Goal: Task Accomplishment & Management: Manage account settings

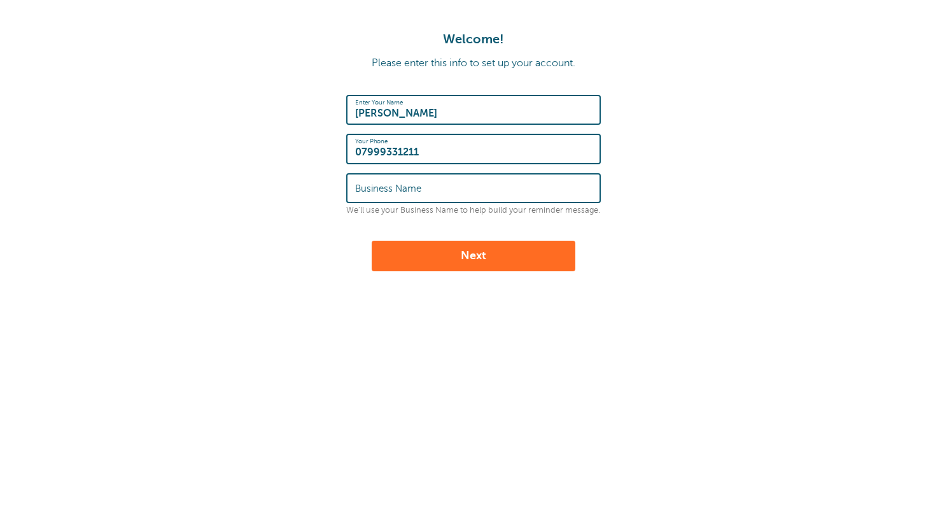
click at [416, 187] on label "Business Name" at bounding box center [388, 188] width 66 height 11
click at [416, 187] on input "Business Name" at bounding box center [473, 187] width 237 height 27
type input "Pegasus caravan valeting"
click at [474, 259] on button "Next" at bounding box center [474, 256] width 204 height 31
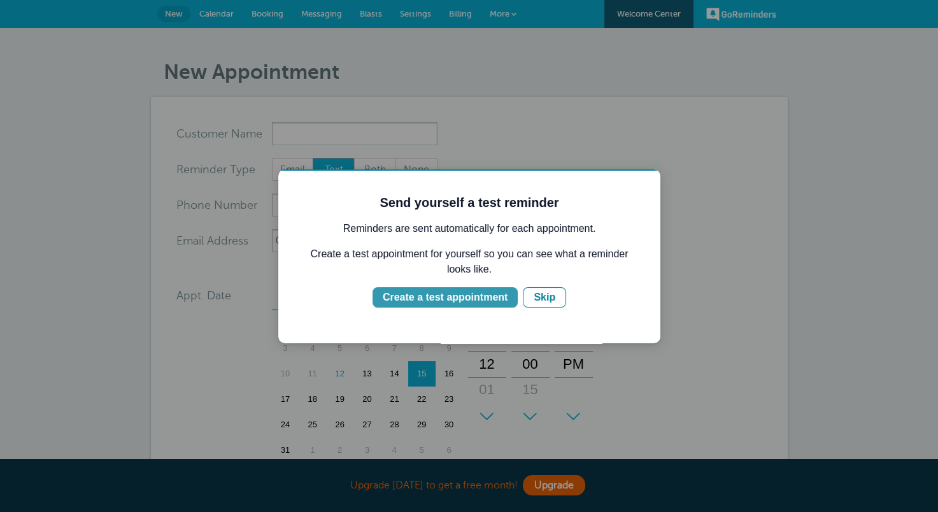
click at [434, 297] on div "Create a test appointment" at bounding box center [445, 297] width 125 height 15
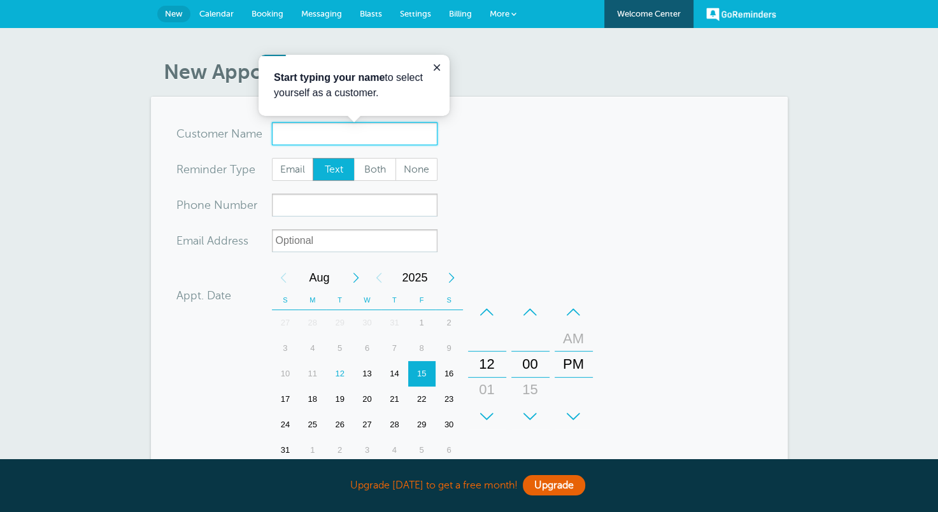
click at [293, 135] on input "x-no-autofill" at bounding box center [355, 133] width 166 height 23
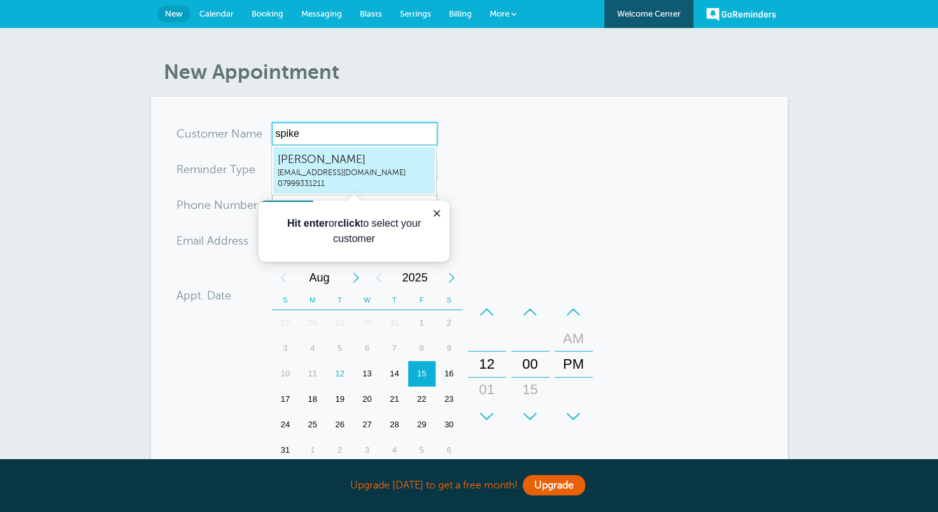
click at [339, 183] on span "07999331211" at bounding box center [354, 183] width 153 height 11
type input "spikeevansspike@pegasuscaravanvaleting.co.uk07999331211"
type input "spike evans"
type input "07999331211"
type input "spike@pegasuscaravanvaleting.co.uk"
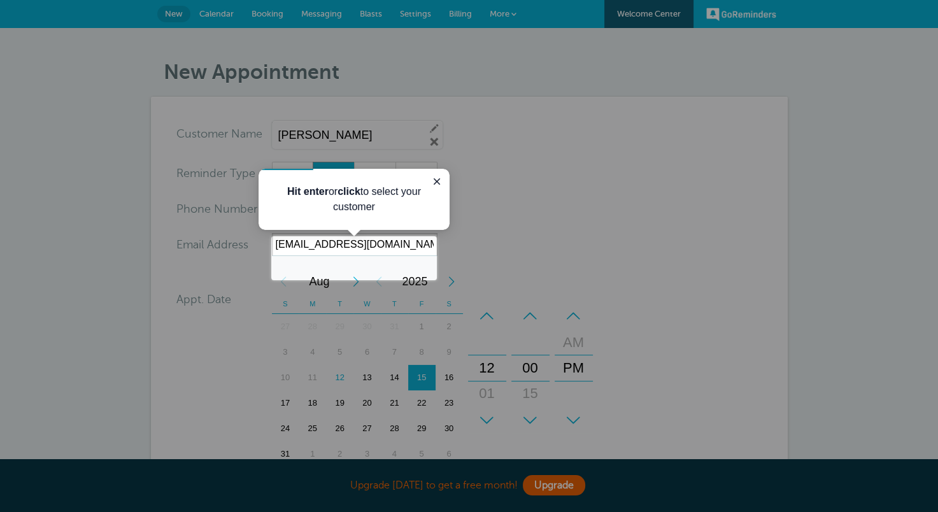
scroll to position [355, 0]
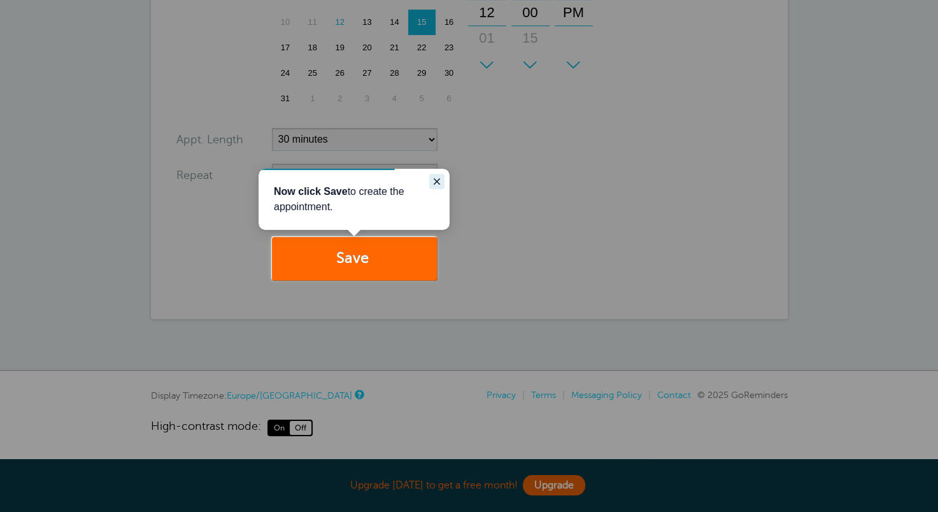
click at [433, 179] on icon "Close guide" at bounding box center [437, 181] width 10 height 10
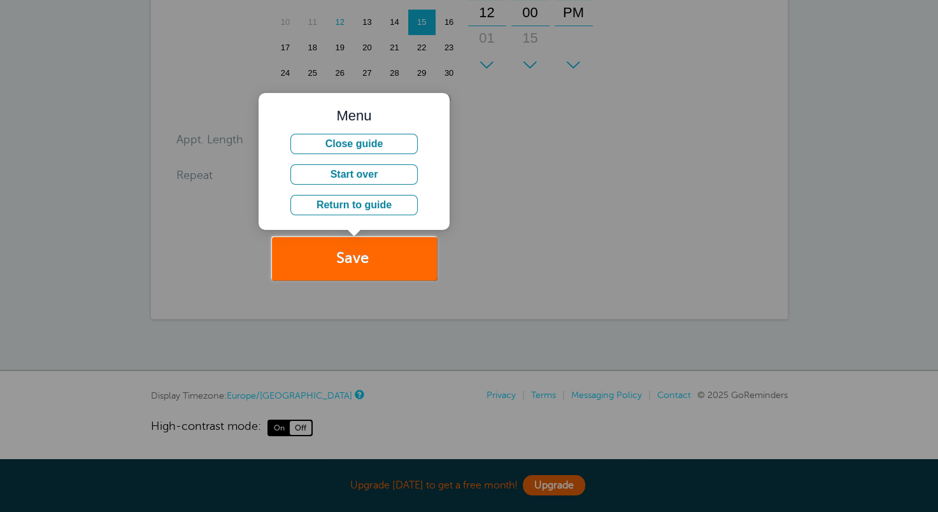
click at [474, 262] on div at bounding box center [687, 140] width 501 height 280
click at [351, 256] on button "Save" at bounding box center [355, 259] width 166 height 44
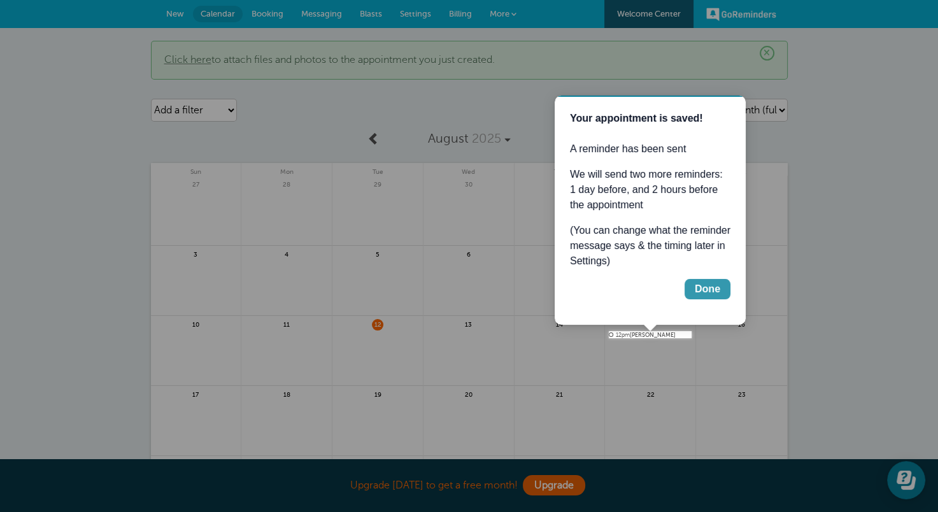
click at [712, 289] on div "Done" at bounding box center [707, 288] width 25 height 15
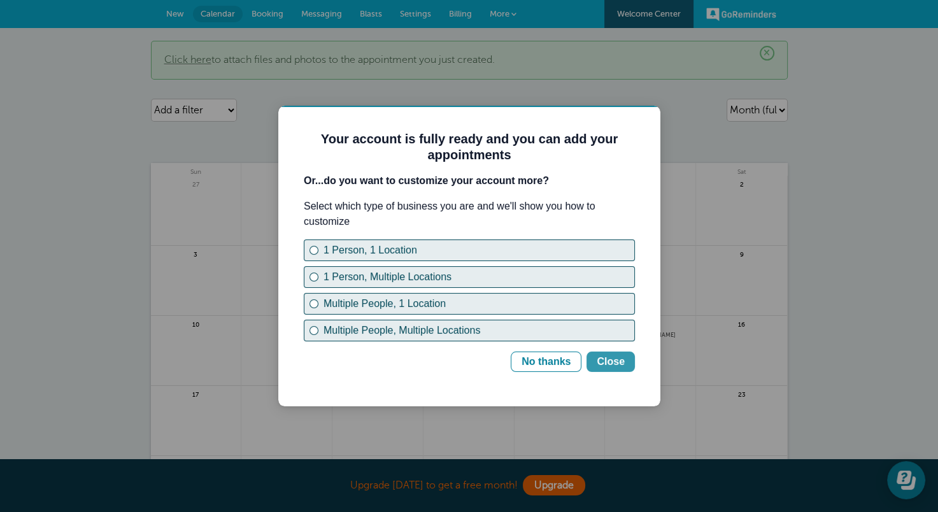
click at [616, 363] on div "Close" at bounding box center [611, 361] width 28 height 15
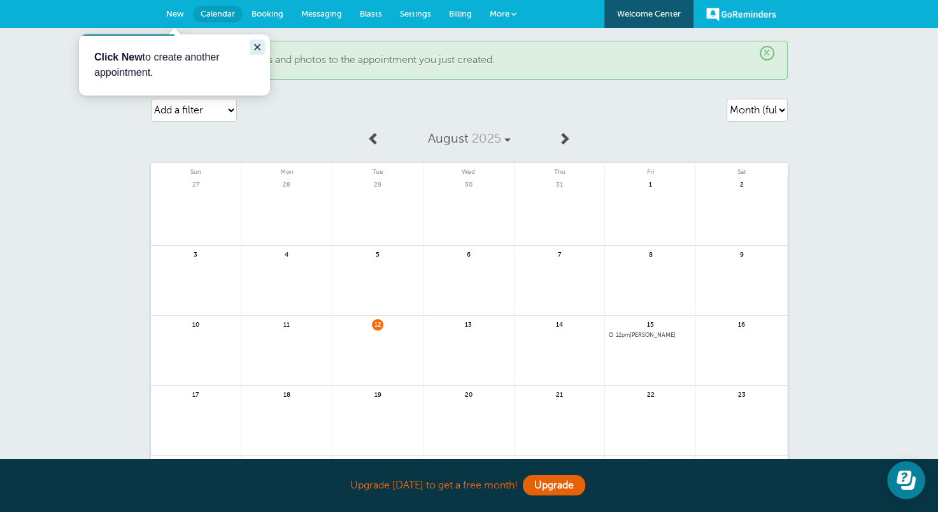
click at [257, 46] on icon "Close guide" at bounding box center [257, 47] width 10 height 10
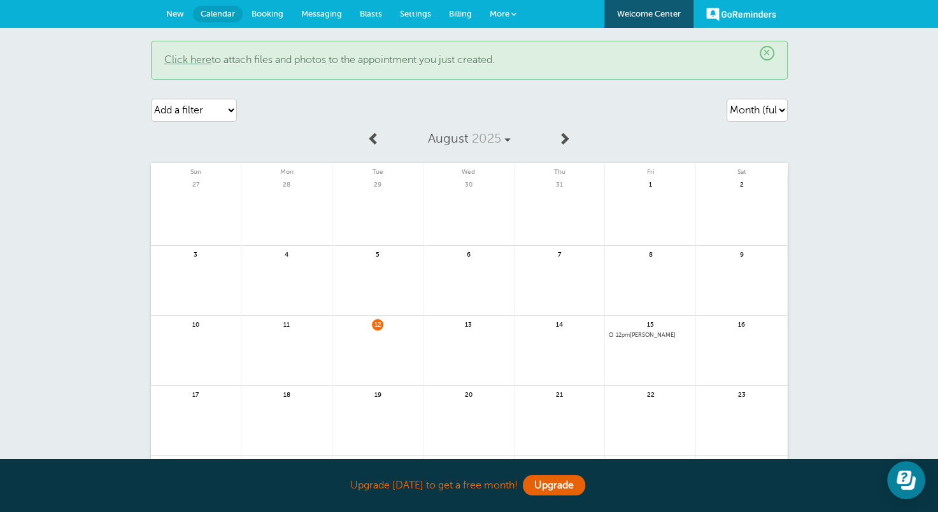
click at [516, 15] on span at bounding box center [513, 13] width 5 height 5
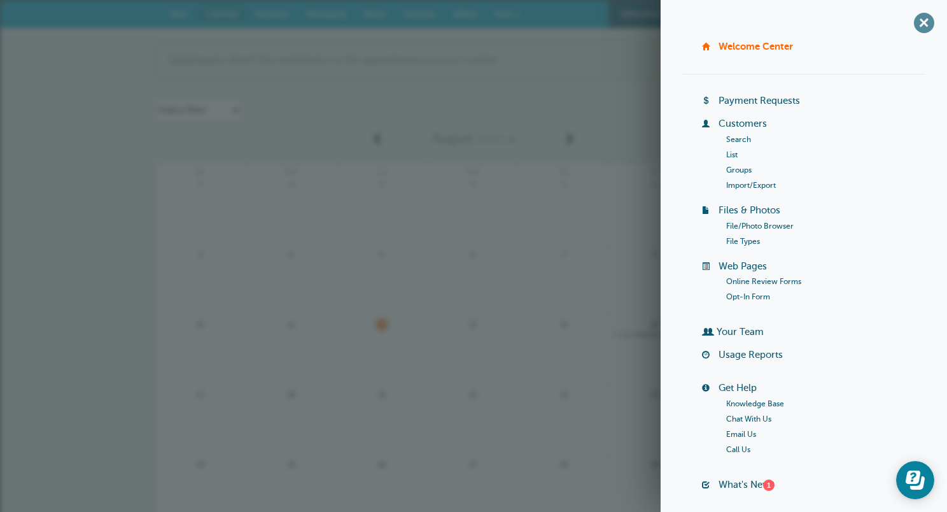
click at [914, 27] on span "+" at bounding box center [924, 22] width 29 height 29
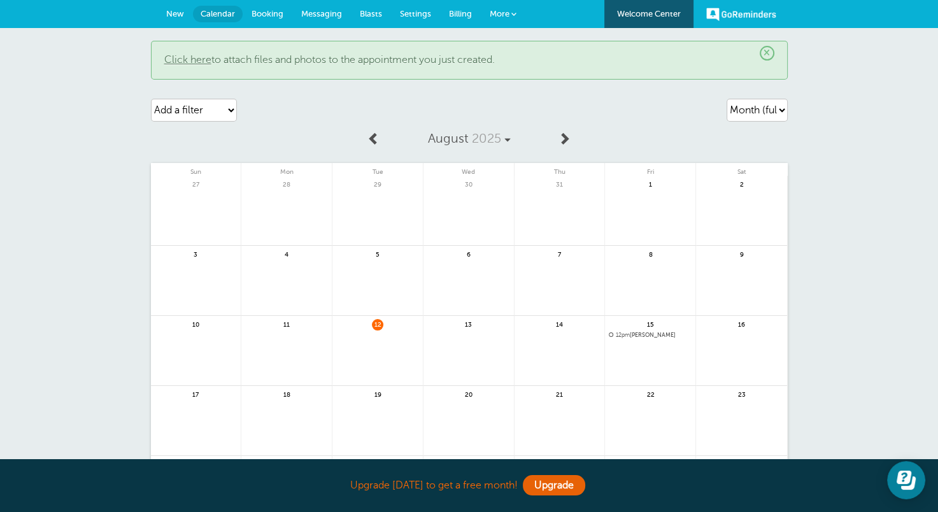
click at [174, 15] on span "New" at bounding box center [175, 14] width 18 height 10
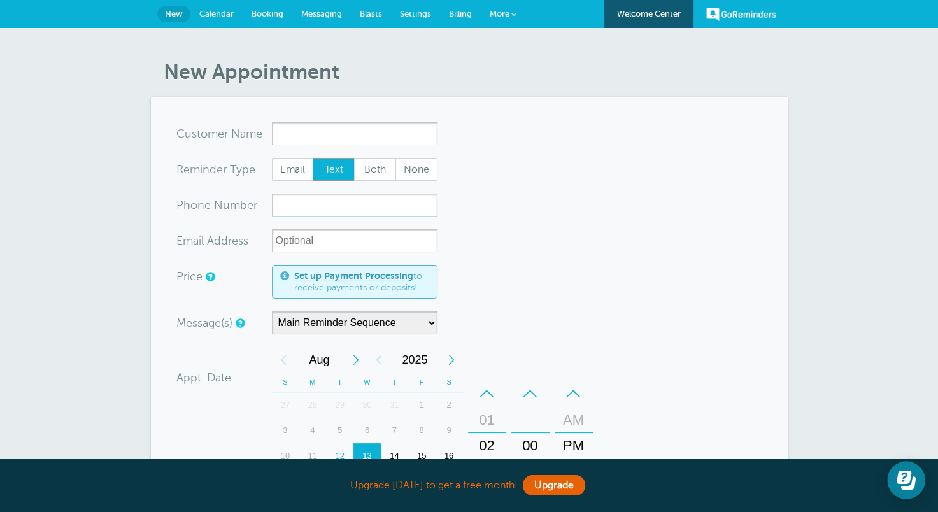
click at [309, 132] on input "x-no-autofill" at bounding box center [355, 133] width 166 height 23
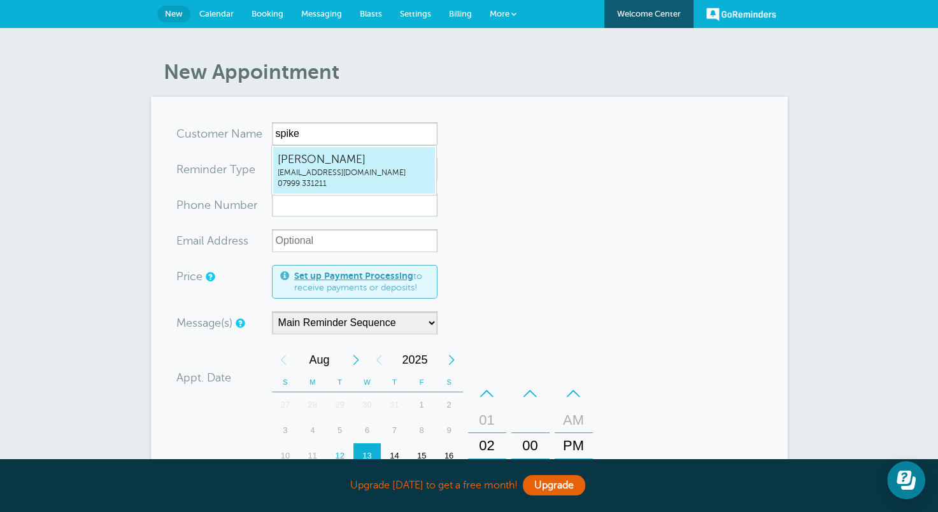
click at [346, 169] on span "spike@pegasuscaravanvaleting.co.uk" at bounding box center [354, 172] width 153 height 11
type input "spikeevansspike@pegasuscaravanvaleting.co.uk07999331211"
type input "spike evans"
type input "07999 331211"
type input "spike@pegasuscaravanvaleting.co.uk"
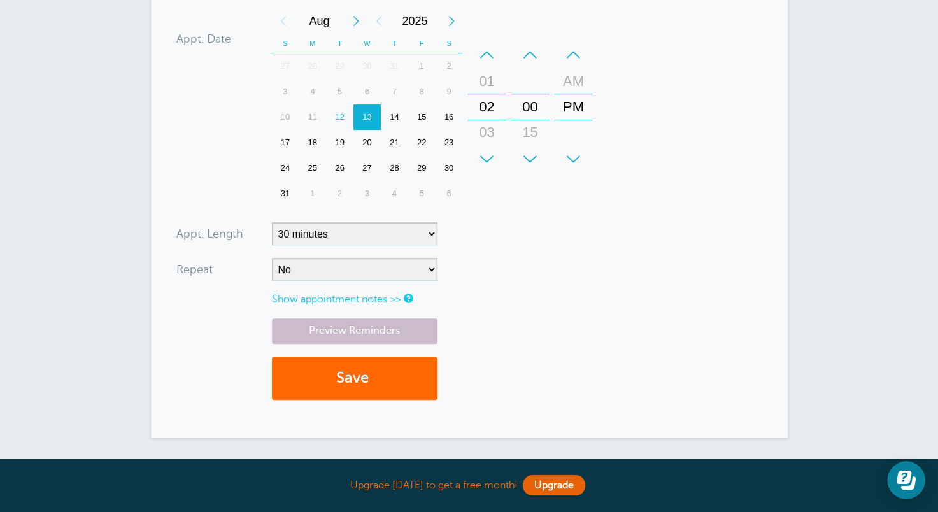
scroll to position [344, 0]
click at [352, 377] on button "Save" at bounding box center [355, 377] width 166 height 44
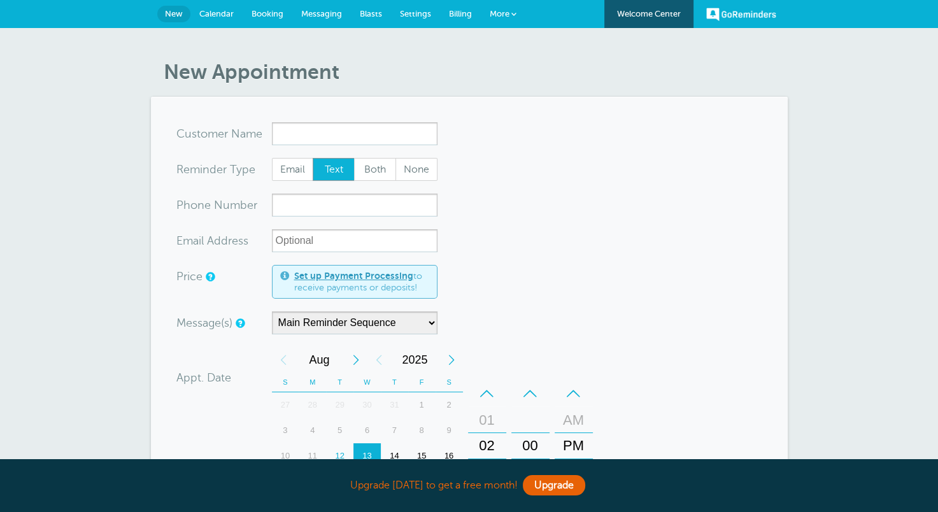
click at [318, 134] on input "x-no-autofill" at bounding box center [355, 133] width 166 height 23
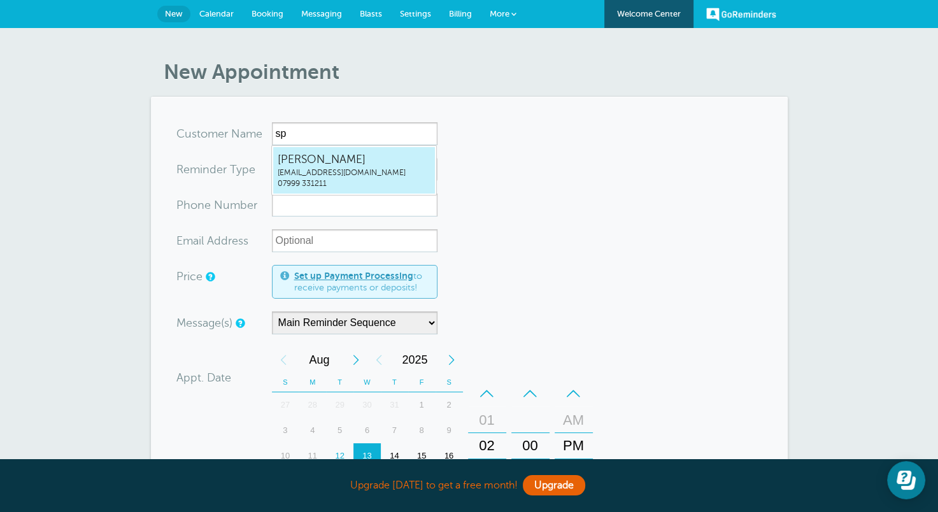
click at [327, 170] on span "spike@pegasuscaravanvaleting.co.uk" at bounding box center [354, 172] width 153 height 11
type input "spikeevansspike@pegasuscaravanvaleting.co.uk07999331211"
type input "[PERSON_NAME]"
type input "07999 331211"
type input "spike@pegasuscaravanvaleting.co.uk"
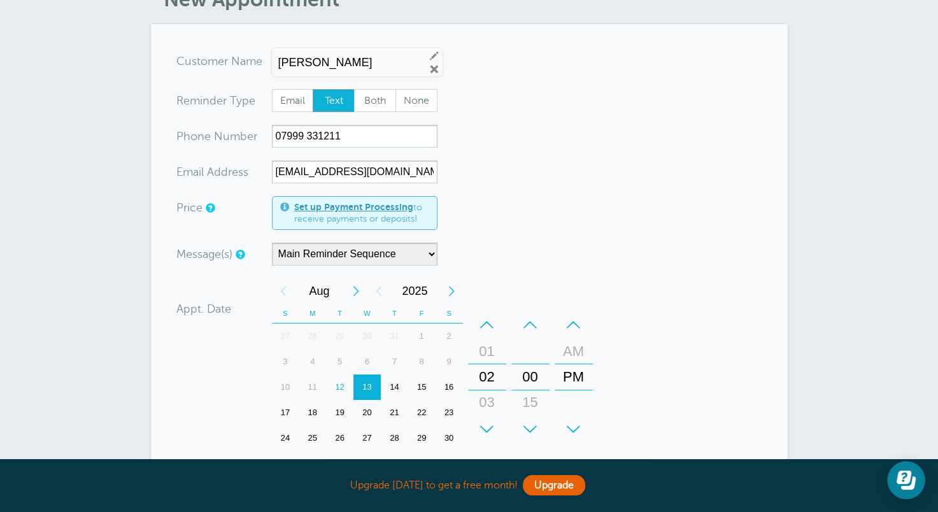
scroll to position [84, 0]
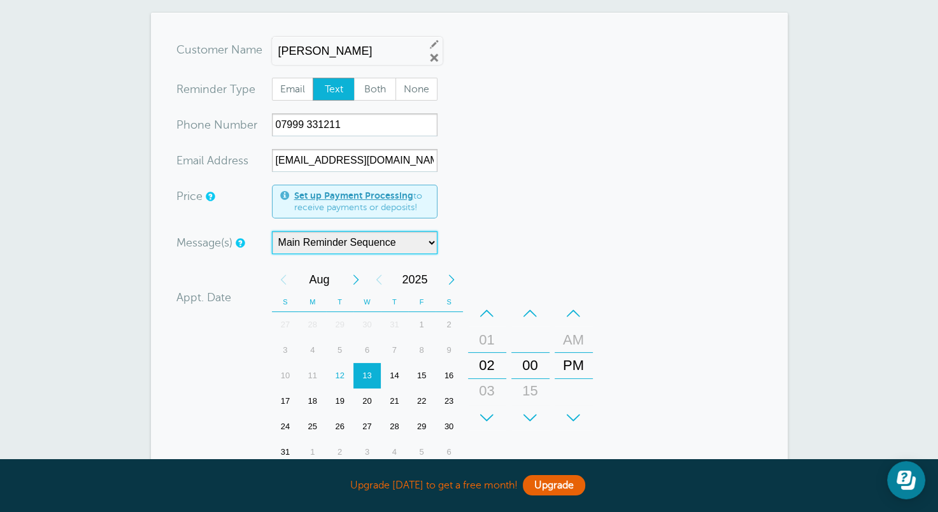
click at [432, 239] on select "Main Reminder Sequence" at bounding box center [355, 242] width 166 height 23
click at [272, 231] on select "Main Reminder Sequence" at bounding box center [355, 242] width 166 height 23
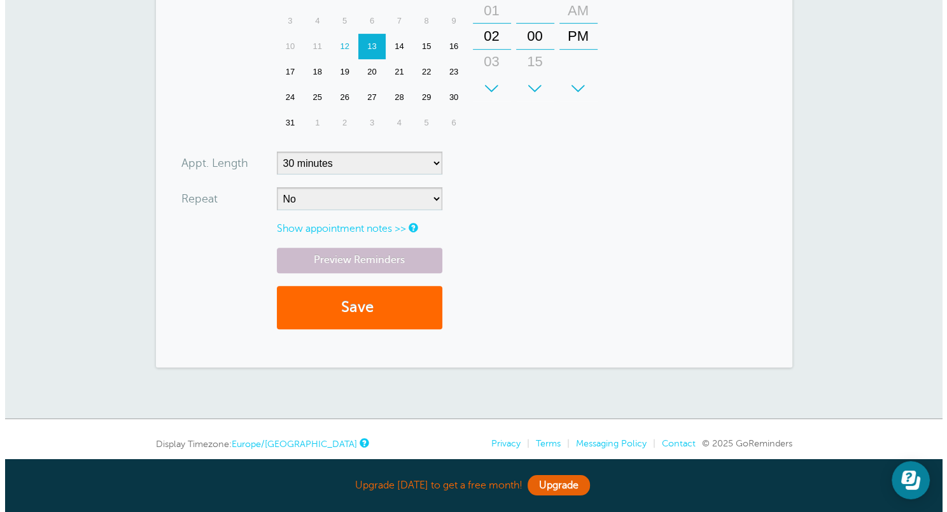
scroll to position [414, 0]
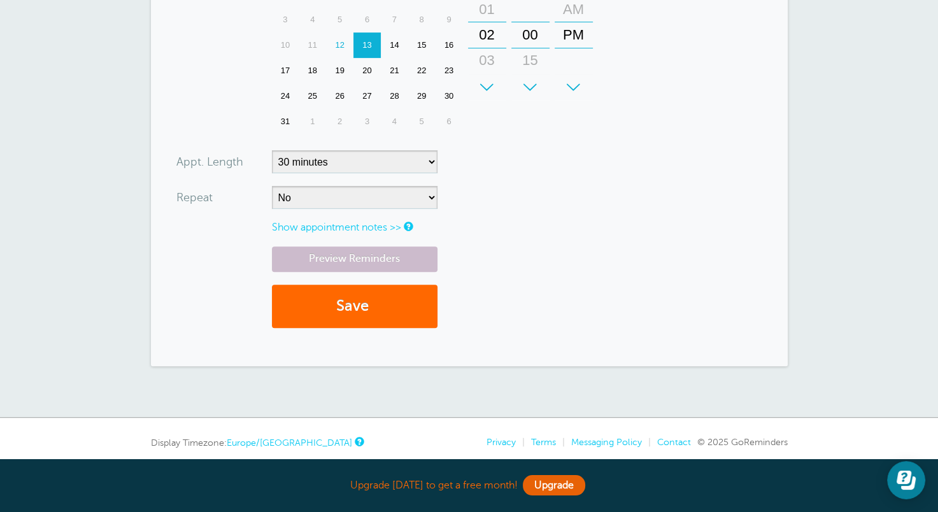
click at [372, 226] on link "Show appointment notes >>" at bounding box center [336, 227] width 129 height 11
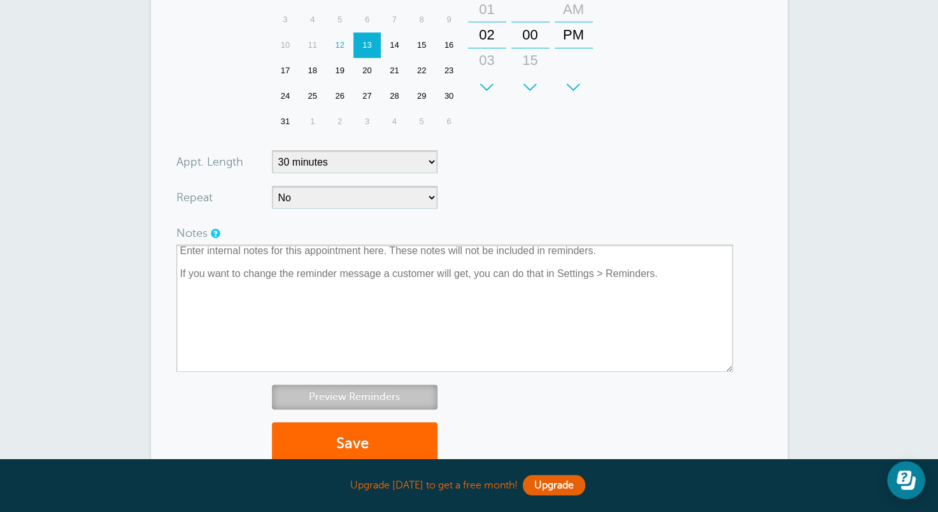
click at [358, 395] on link "Preview Reminders" at bounding box center [355, 397] width 166 height 25
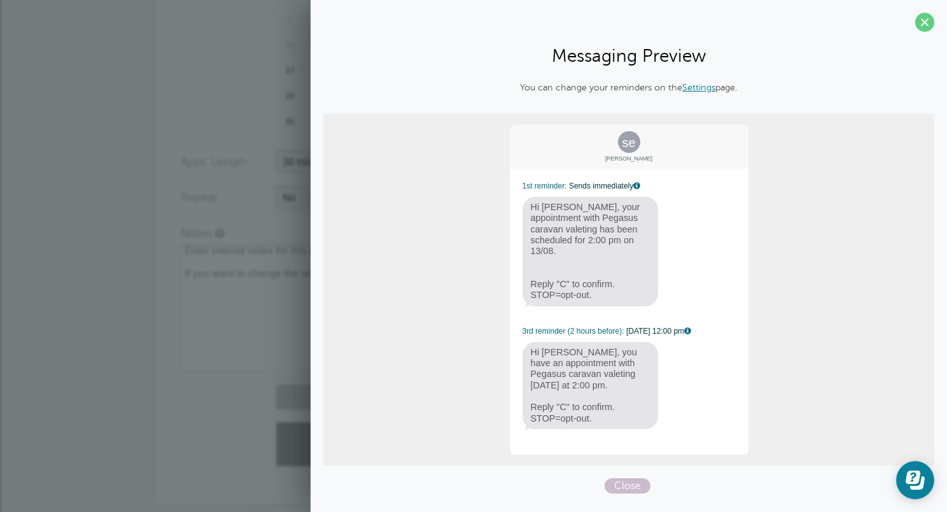
click at [696, 89] on link "Settings" at bounding box center [698, 87] width 33 height 10
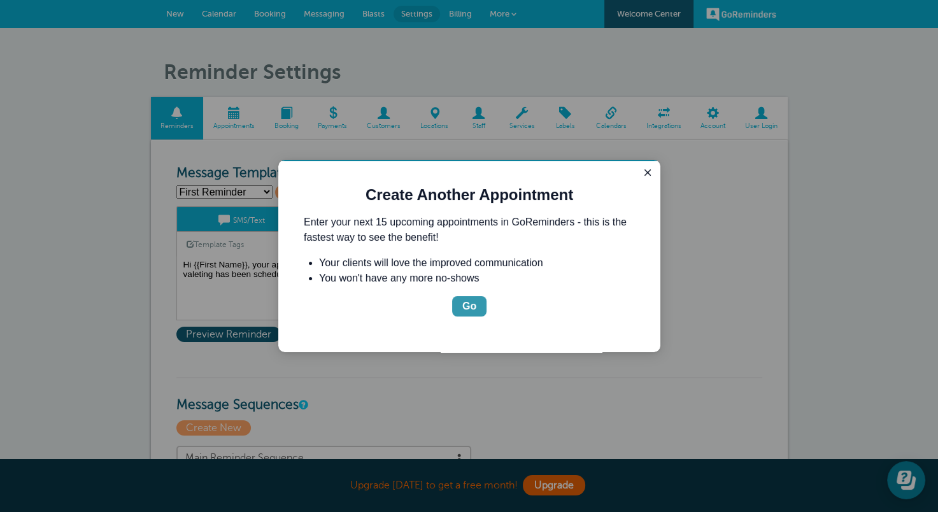
click at [472, 306] on div "Go" at bounding box center [469, 306] width 14 height 15
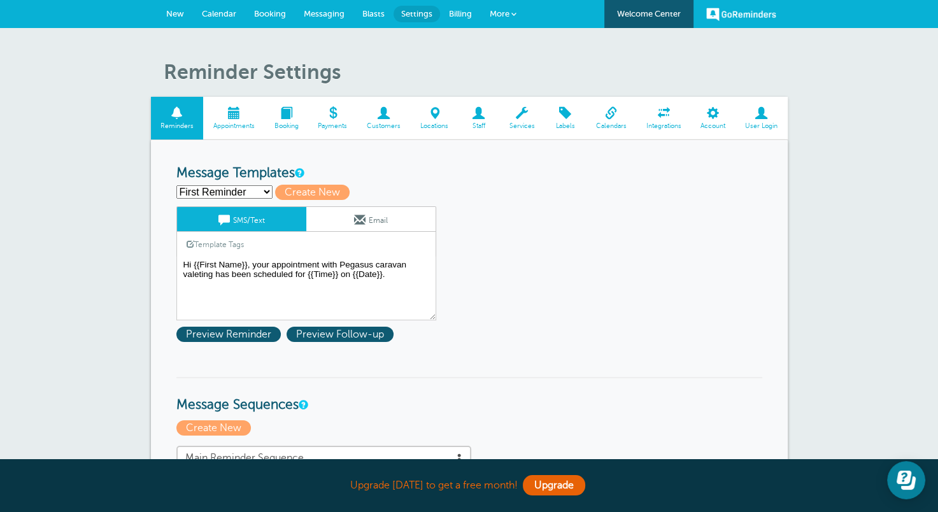
click at [265, 189] on select "First Reminder Second Reminder Third Reminder Create new..." at bounding box center [224, 191] width 96 height 13
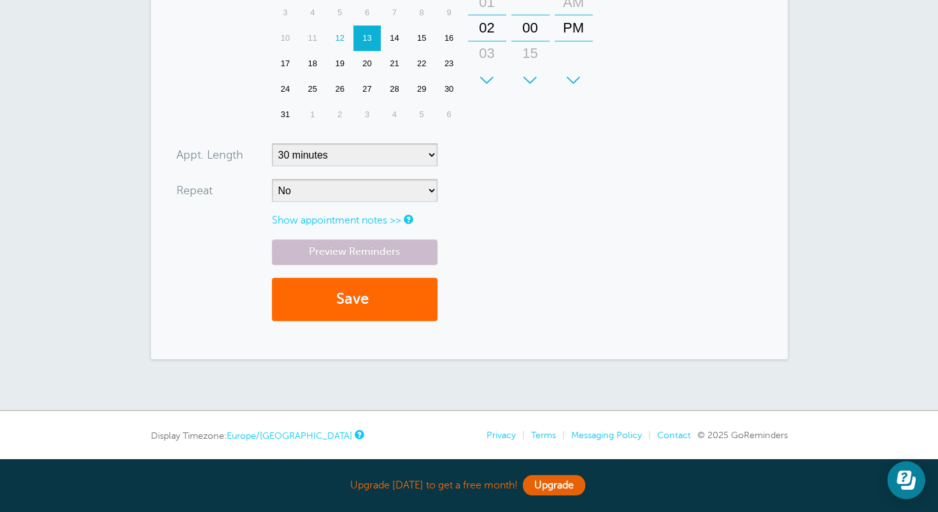
scroll to position [422, 0]
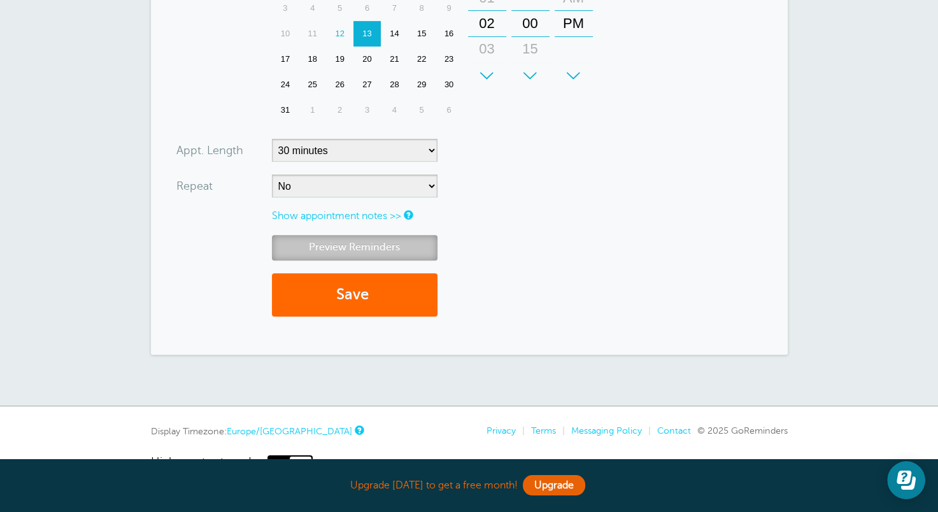
click at [353, 246] on link "Preview Reminders" at bounding box center [355, 247] width 166 height 25
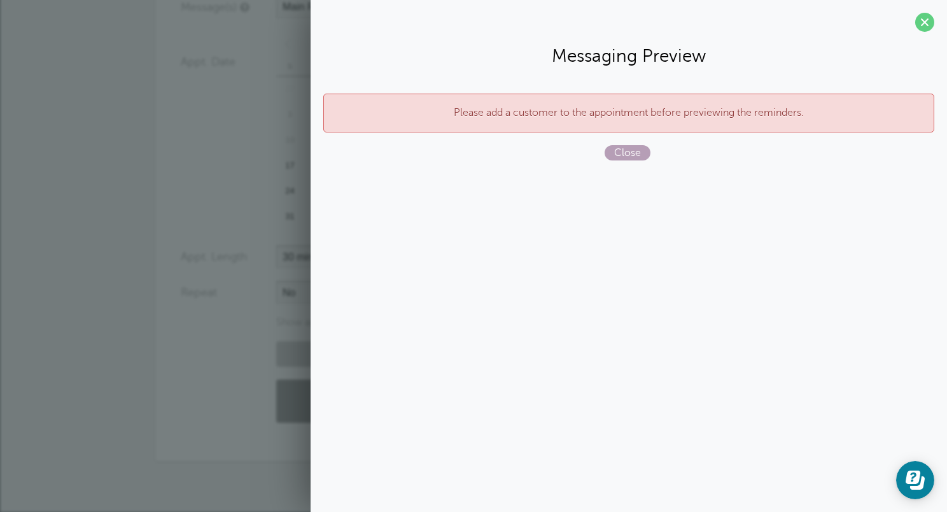
click at [630, 148] on span "Close" at bounding box center [628, 152] width 46 height 15
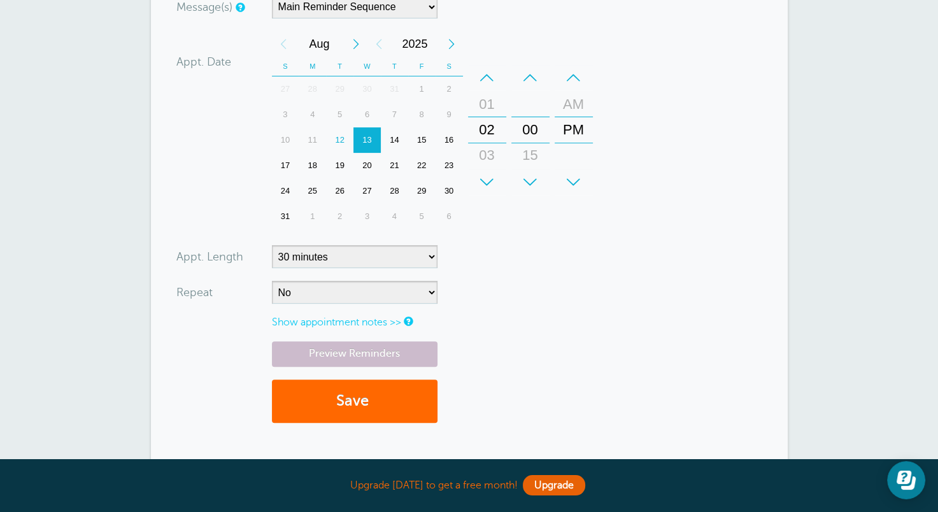
scroll to position [0, 0]
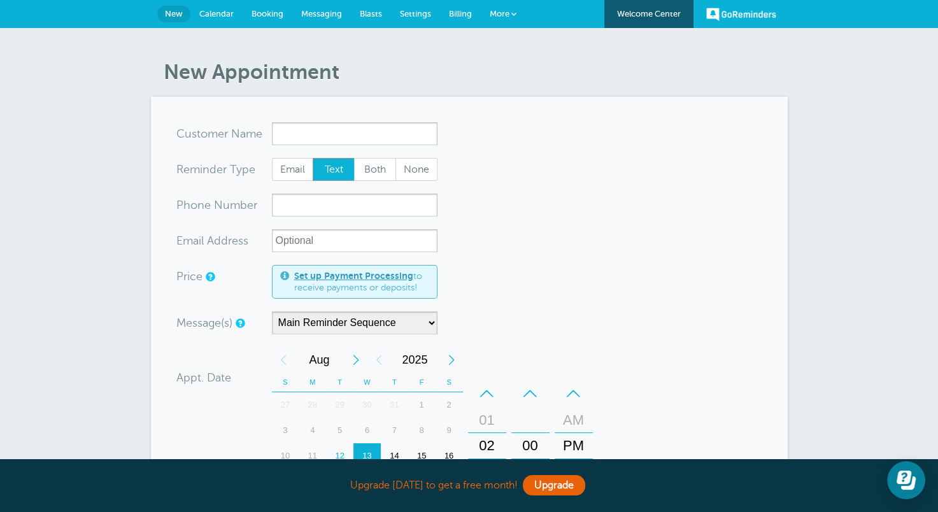
click at [507, 12] on span "More" at bounding box center [500, 14] width 20 height 10
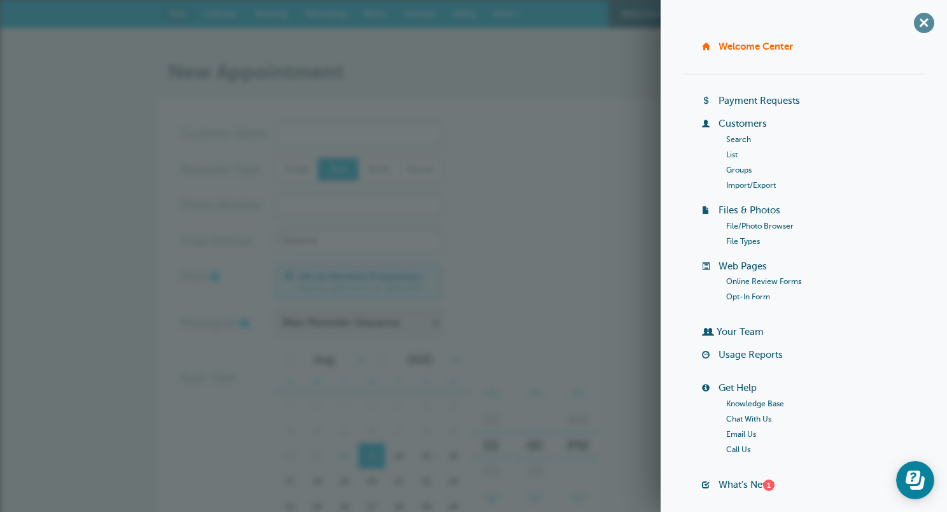
click at [914, 24] on span "+" at bounding box center [924, 22] width 29 height 29
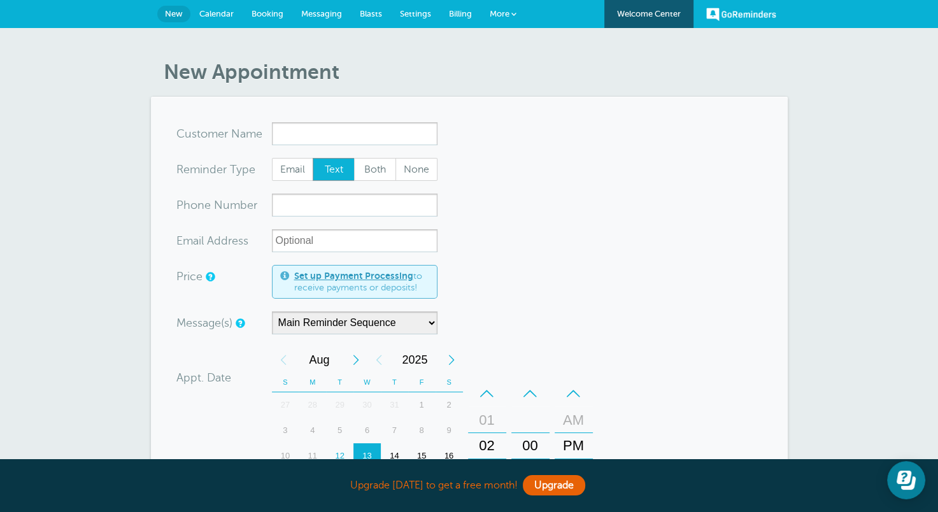
click at [213, 13] on span "Calendar" at bounding box center [216, 14] width 34 height 10
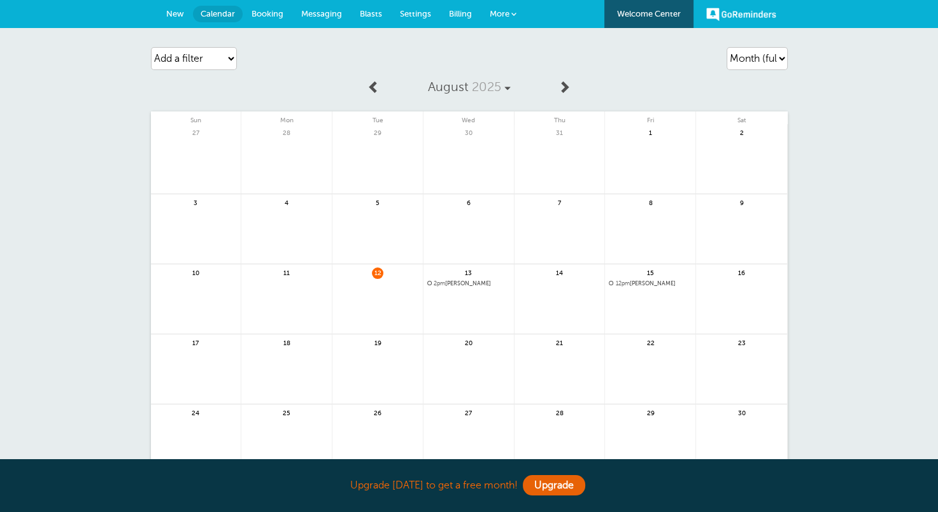
drag, startPoint x: 388, startPoint y: 303, endPoint x: 367, endPoint y: 299, distance: 21.4
click at [367, 299] on link at bounding box center [377, 306] width 90 height 55
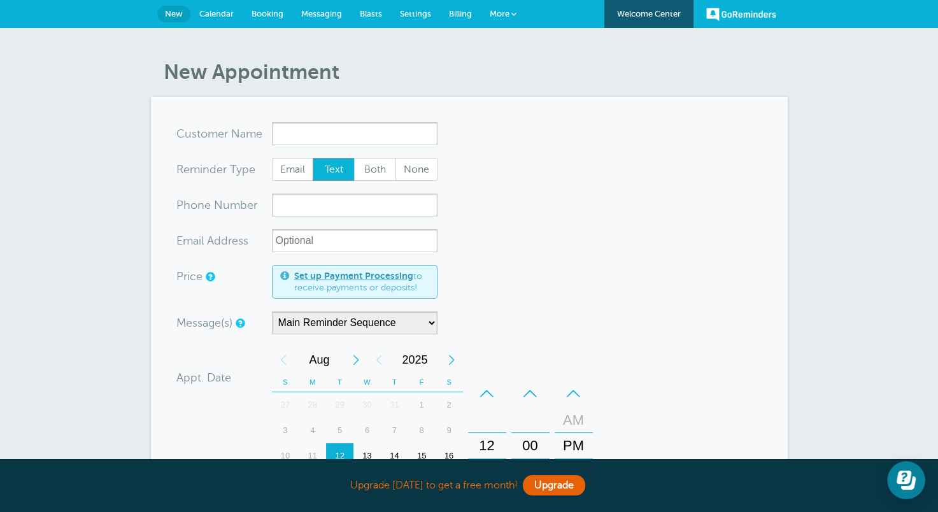
click at [416, 13] on span "Settings" at bounding box center [415, 14] width 31 height 10
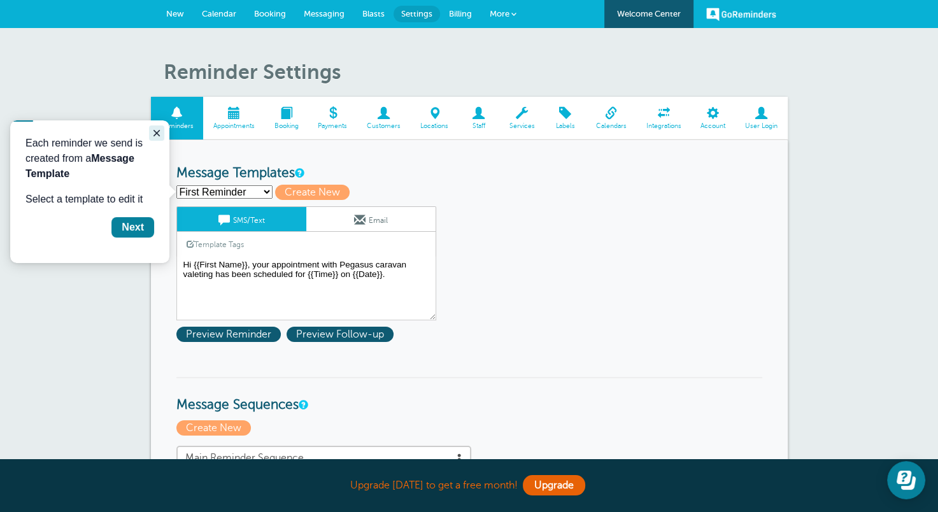
click at [155, 134] on icon "Close guide" at bounding box center [156, 133] width 6 height 6
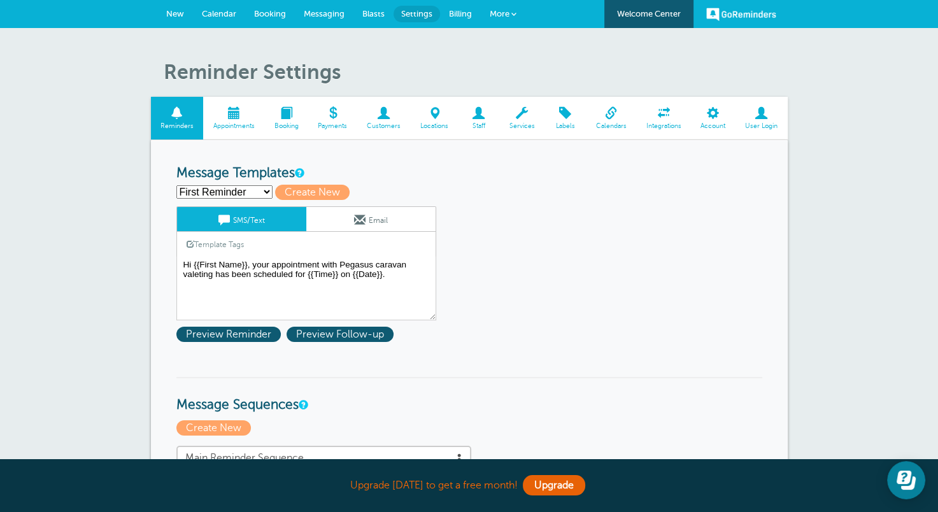
click at [479, 122] on span "Staff" at bounding box center [478, 126] width 29 height 8
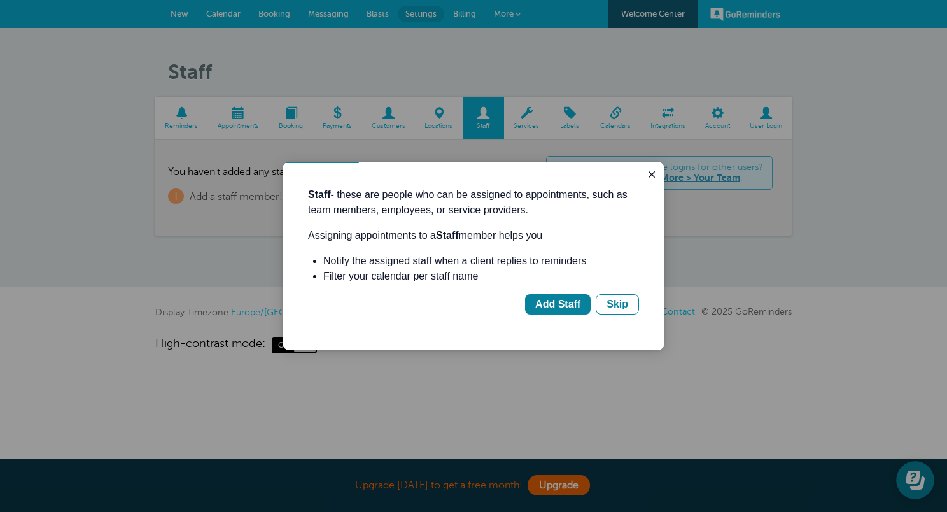
click at [177, 196] on div at bounding box center [473, 256] width 947 height 512
click at [565, 307] on div "Add Staff" at bounding box center [557, 304] width 45 height 15
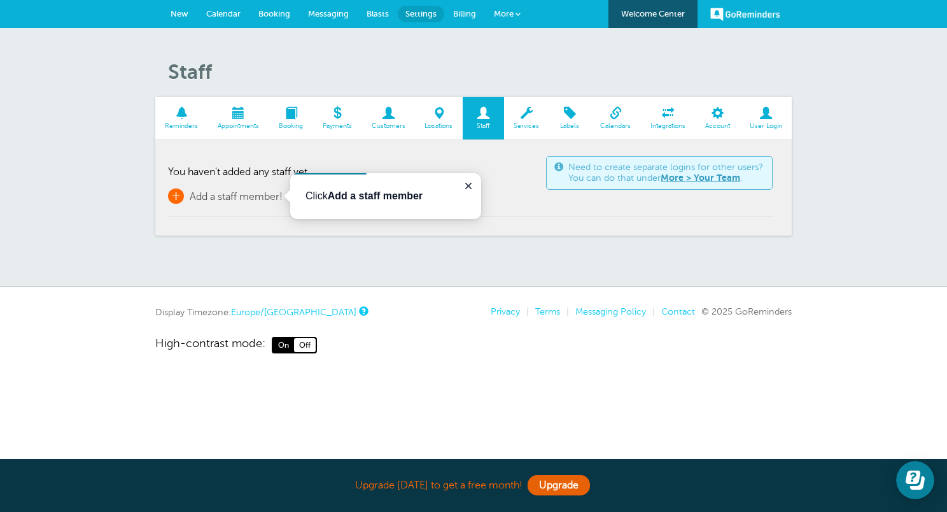
click at [227, 197] on span "Add a staff member!" at bounding box center [236, 196] width 93 height 11
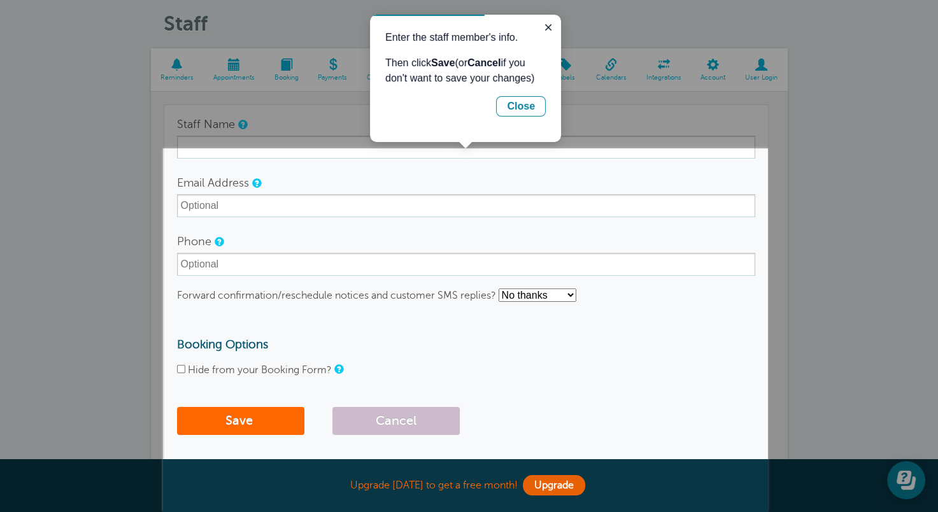
scroll to position [83, 0]
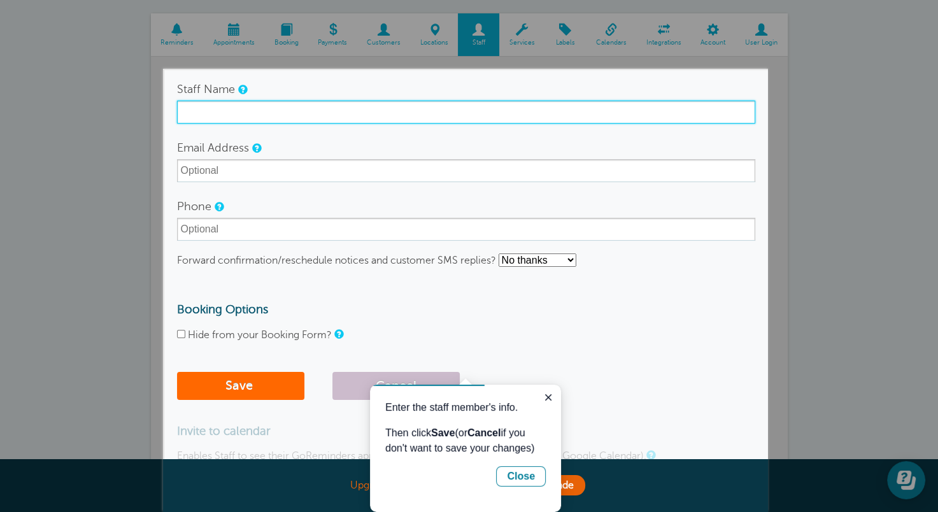
click at [226, 113] on input "Staff Name" at bounding box center [466, 112] width 578 height 23
type input "[PERSON_NAME]"
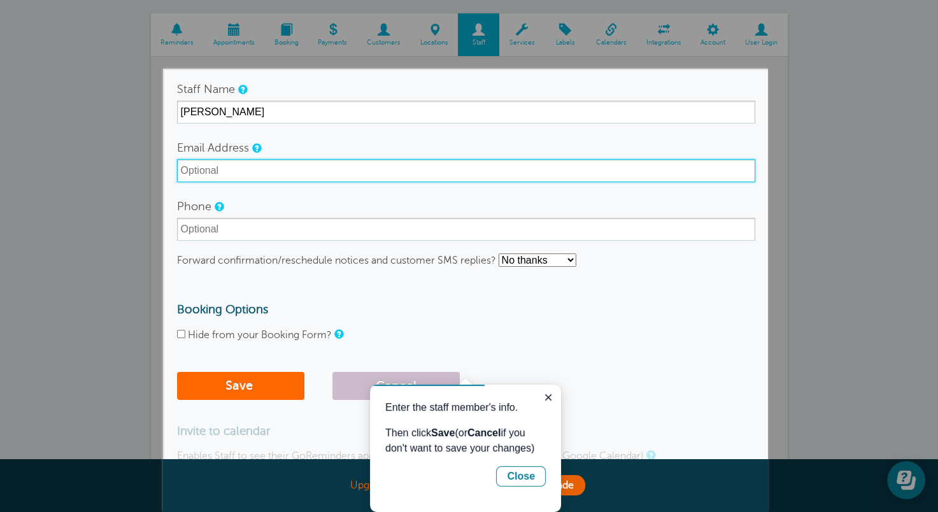
type input "spike@pegasuscaravanvaleting.co.uk"
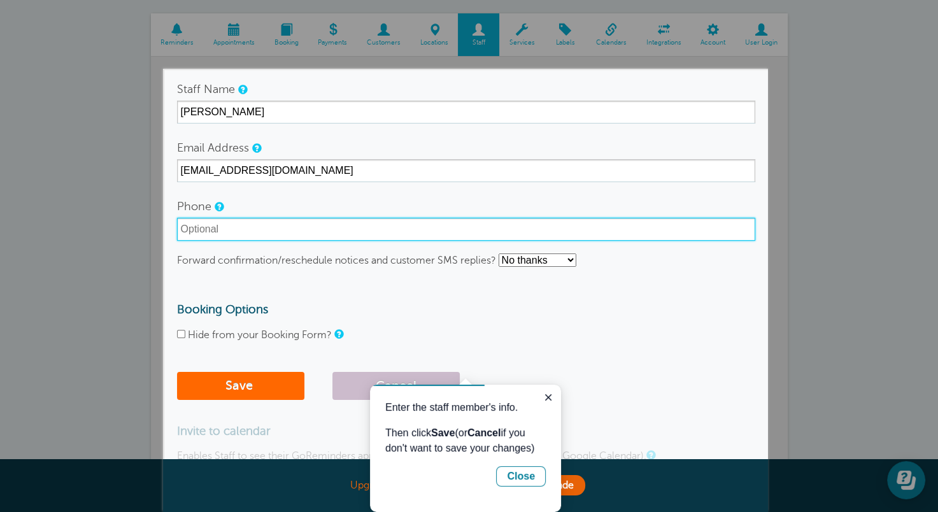
type input "07999331211"
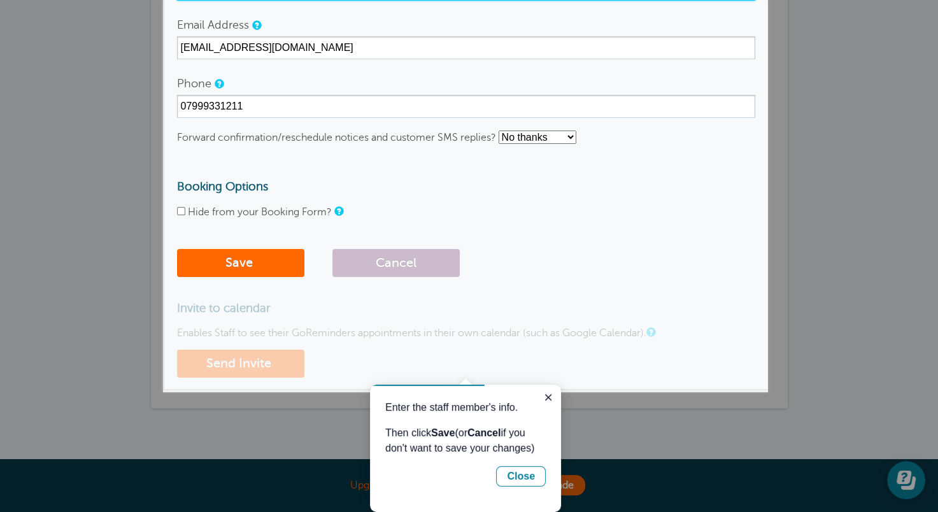
scroll to position [214, 0]
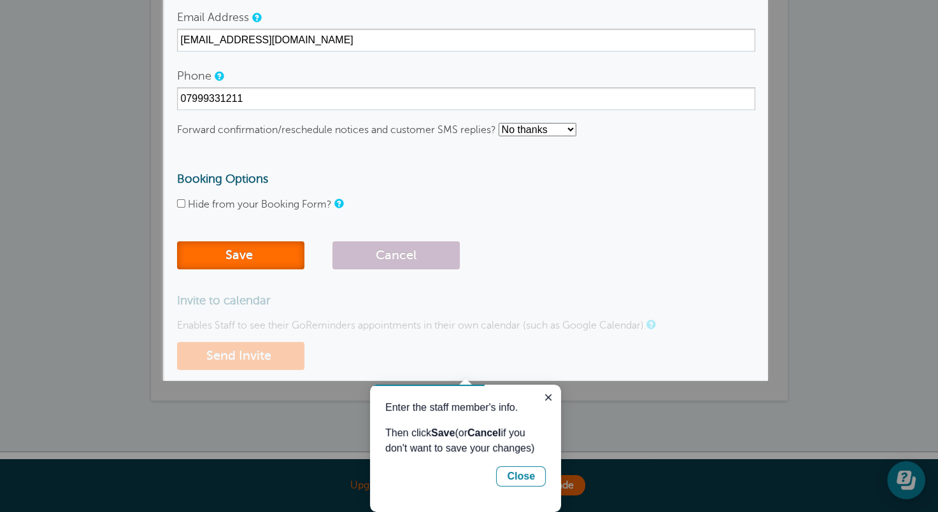
click at [244, 255] on button "Save" at bounding box center [240, 255] width 127 height 28
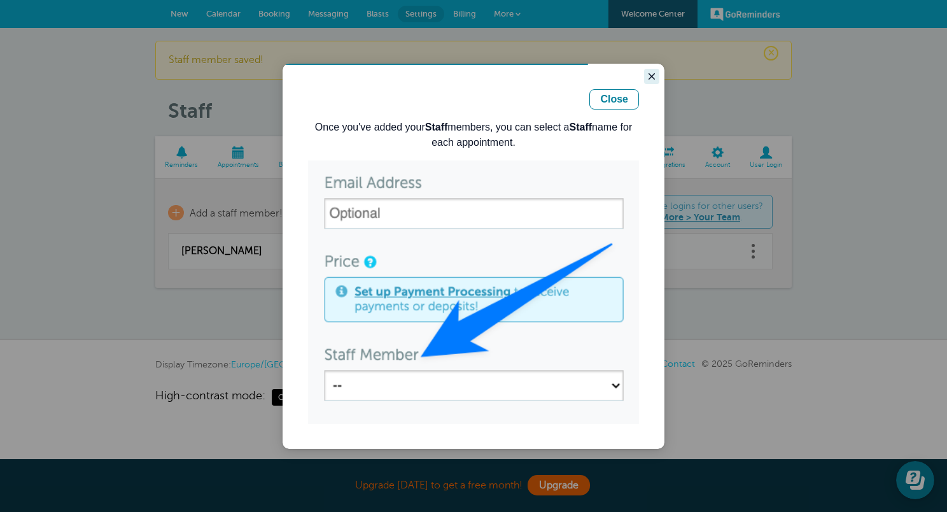
click at [651, 75] on icon "Close guide" at bounding box center [652, 76] width 6 height 6
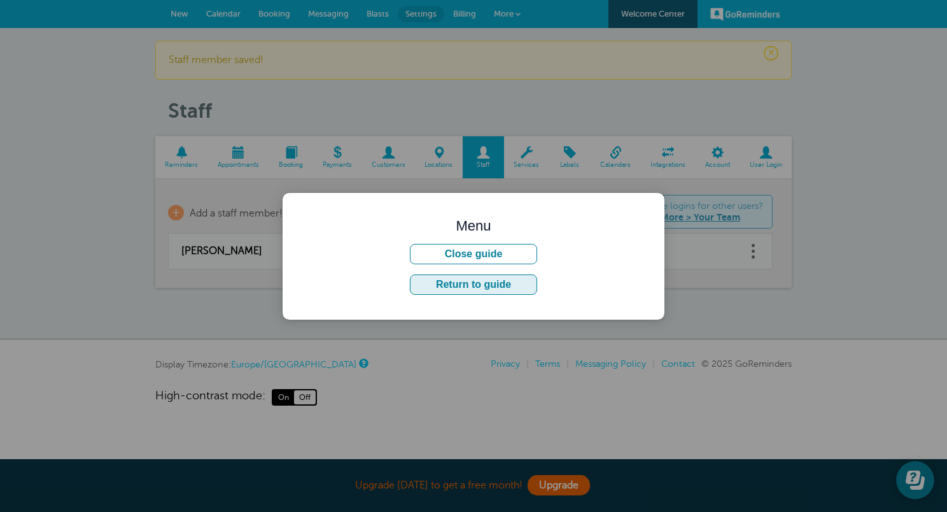
click at [483, 285] on button "Return to guide" at bounding box center [473, 284] width 127 height 20
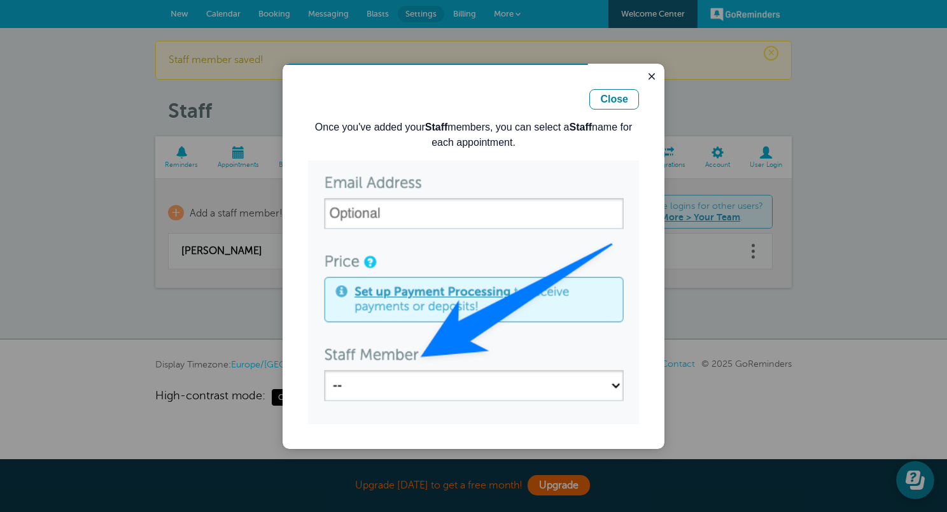
click at [614, 385] on img "Guide" at bounding box center [473, 292] width 331 height 264
click at [619, 101] on div "Close" at bounding box center [614, 99] width 28 height 15
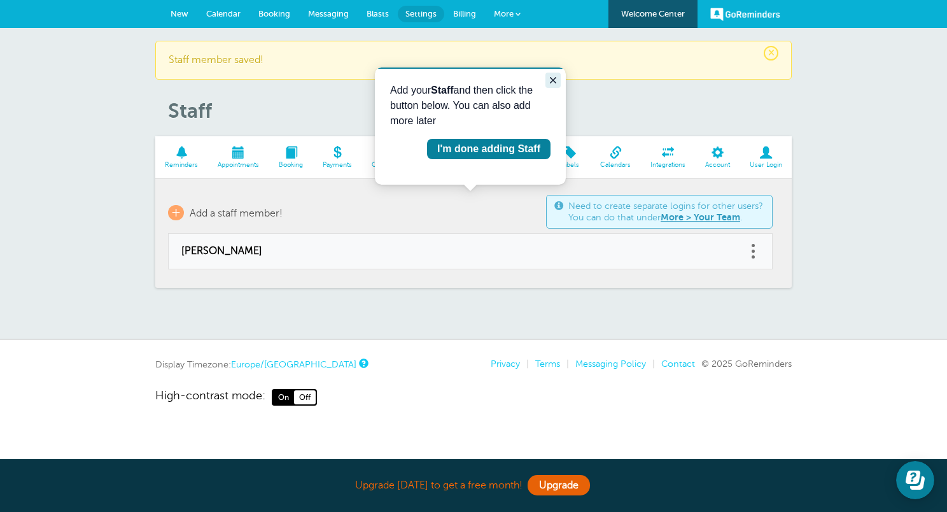
click at [552, 80] on icon "Close guide" at bounding box center [553, 80] width 10 height 10
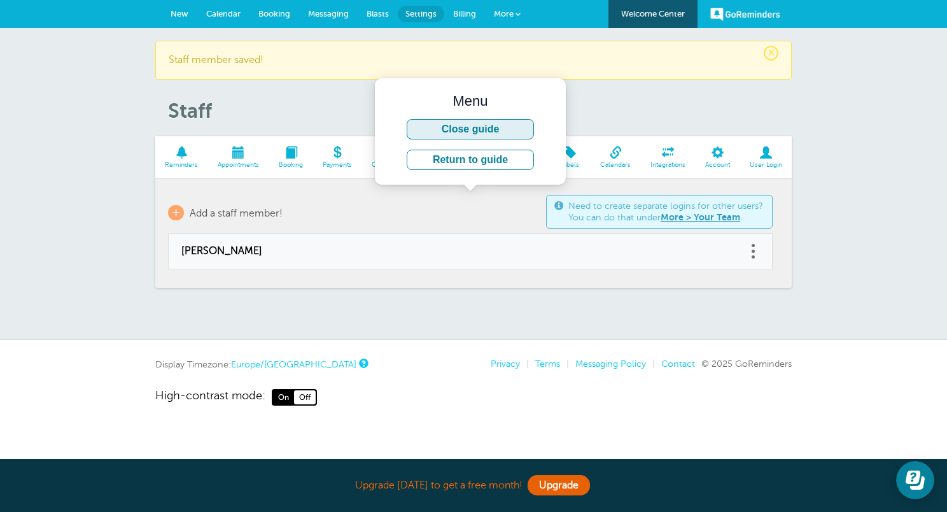
click at [472, 129] on button "Close guide" at bounding box center [470, 129] width 127 height 20
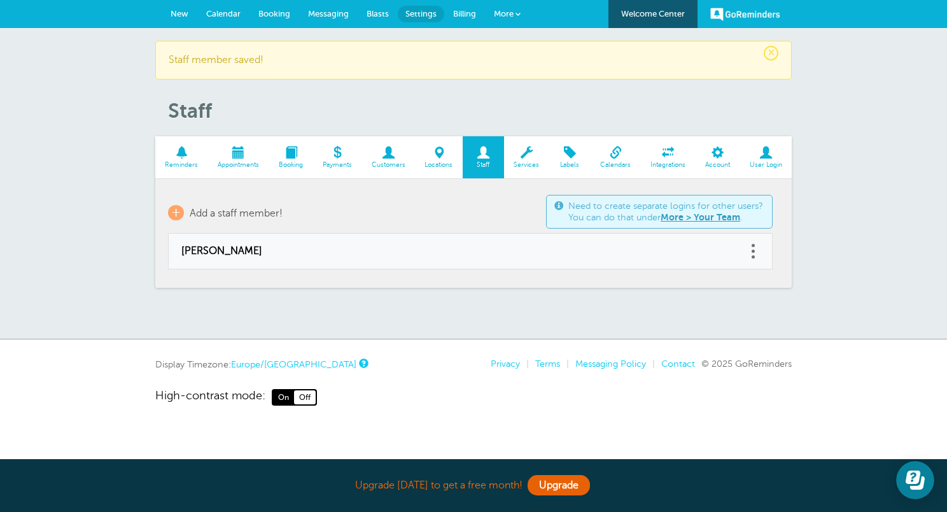
click at [238, 162] on span "Appointments" at bounding box center [239, 165] width 48 height 8
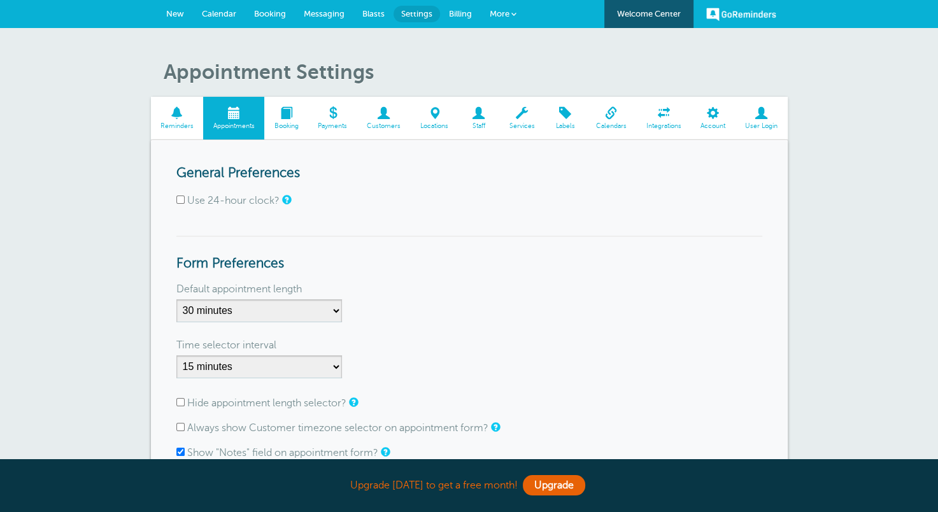
drag, startPoint x: 353, startPoint y: 199, endPoint x: 712, endPoint y: 181, distance: 358.9
click at [712, 181] on form "General Preferences Use 24-hour clock? Form Preferences Default appointment len…" at bounding box center [469, 430] width 586 height 528
click at [288, 125] on span "Booking" at bounding box center [286, 126] width 31 height 8
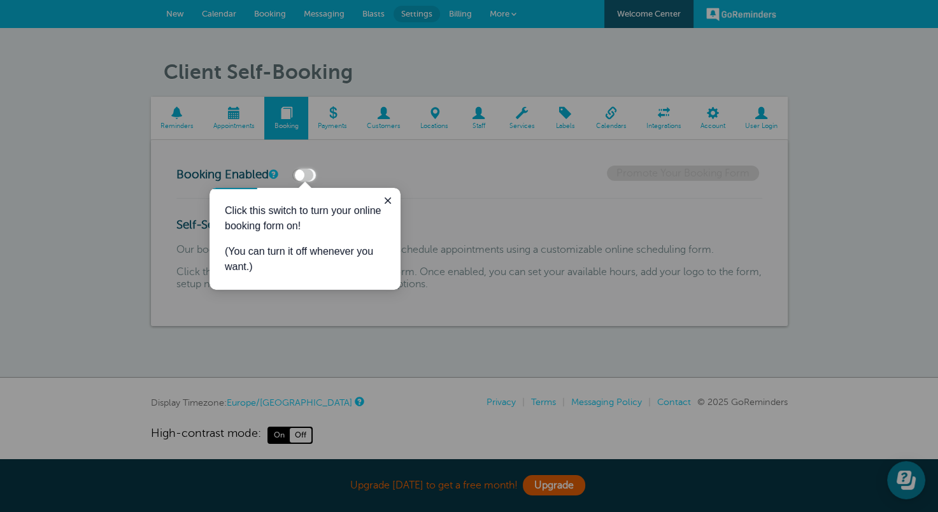
click at [369, 167] on div at bounding box center [627, 90] width 622 height 181
click at [388, 199] on icon "Close guide" at bounding box center [388, 200] width 6 height 6
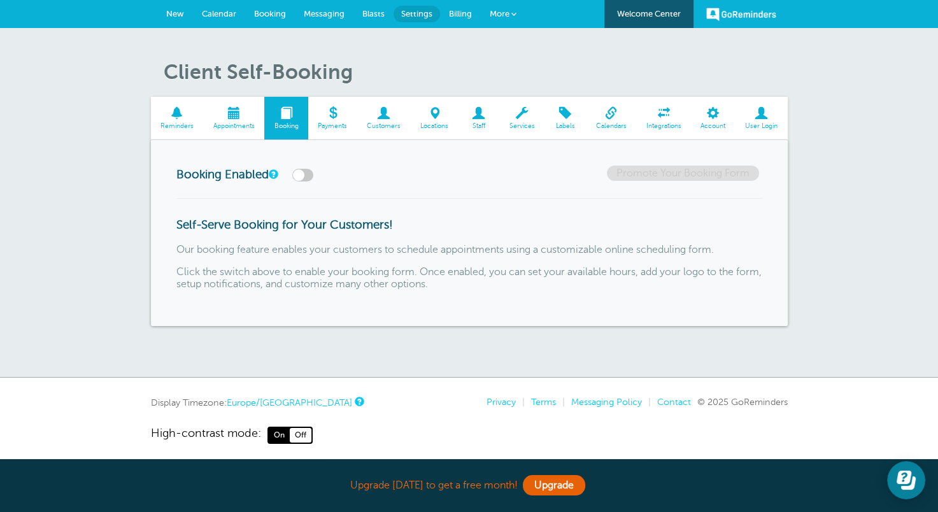
click at [383, 127] on span "Customers" at bounding box center [384, 126] width 41 height 8
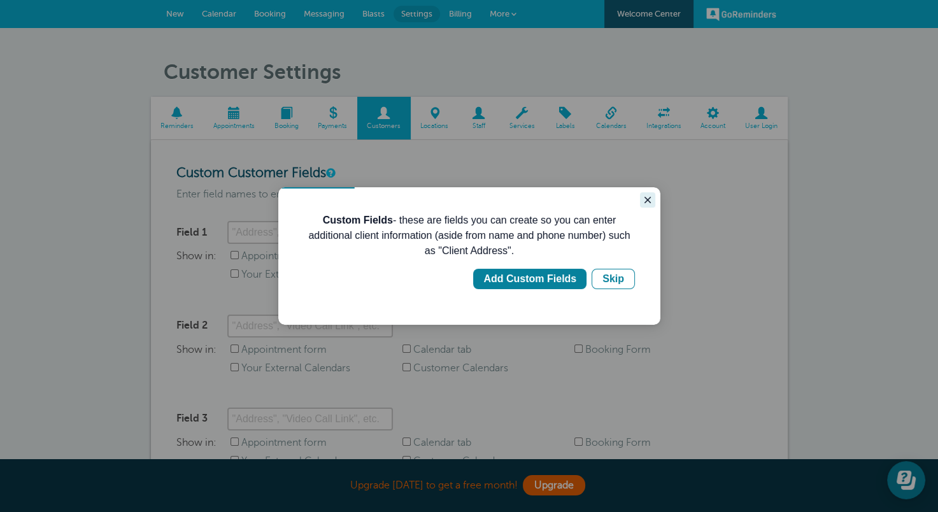
click at [645, 199] on icon "Close guide" at bounding box center [647, 200] width 10 height 10
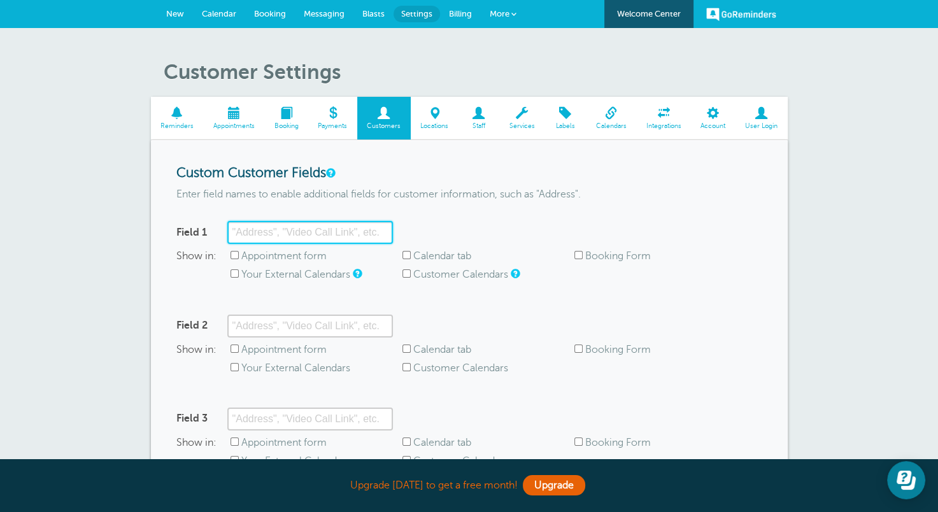
click at [264, 230] on input "Field 1" at bounding box center [310, 232] width 166 height 23
click at [612, 123] on span "Calendars" at bounding box center [611, 126] width 38 height 8
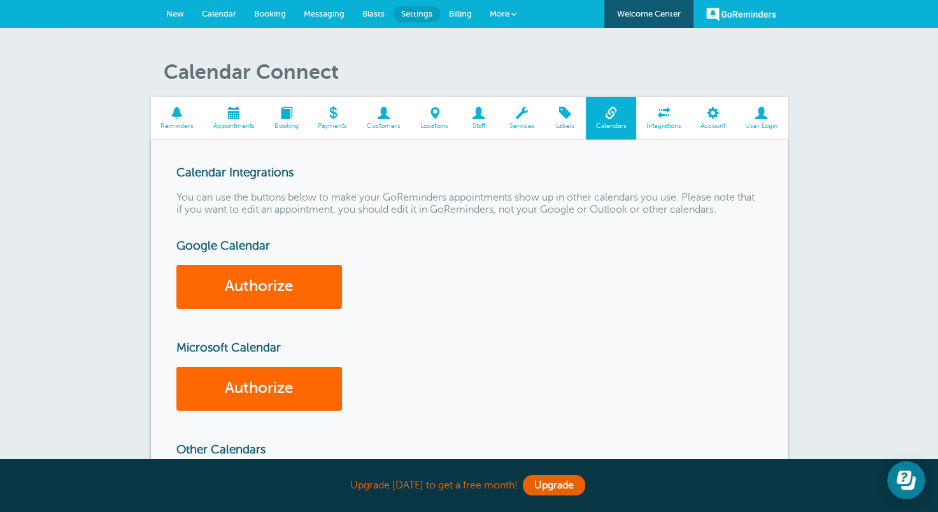
click at [662, 126] on span "Integrations" at bounding box center [663, 126] width 42 height 8
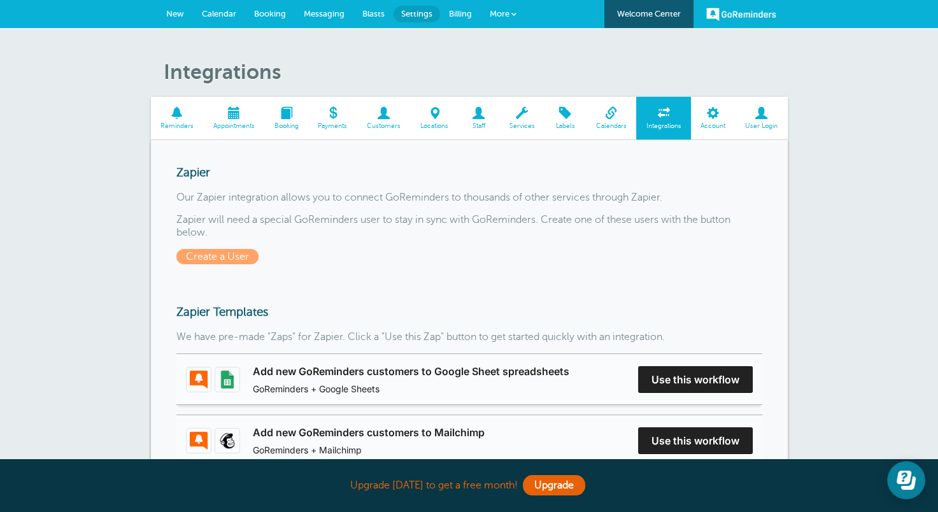
click at [436, 122] on span "Locations" at bounding box center [434, 126] width 35 height 8
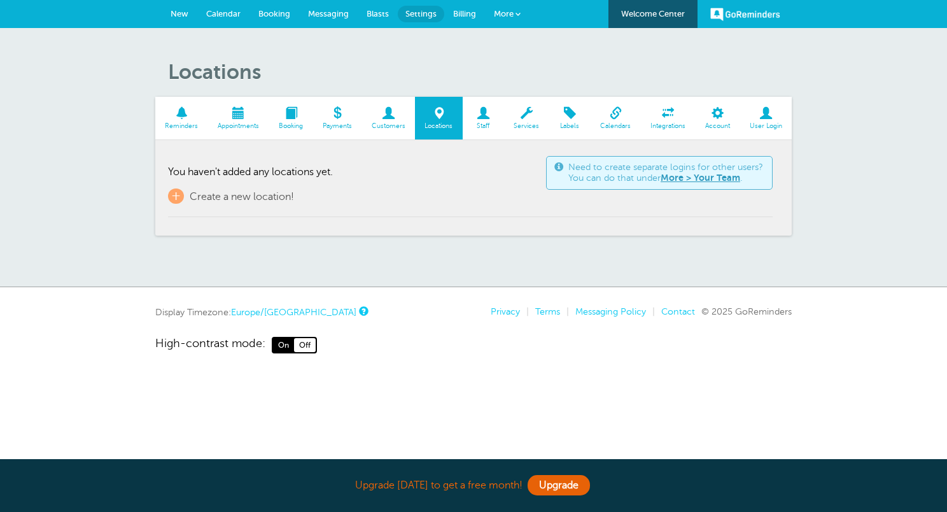
click at [483, 124] on span "Staff" at bounding box center [483, 126] width 29 height 8
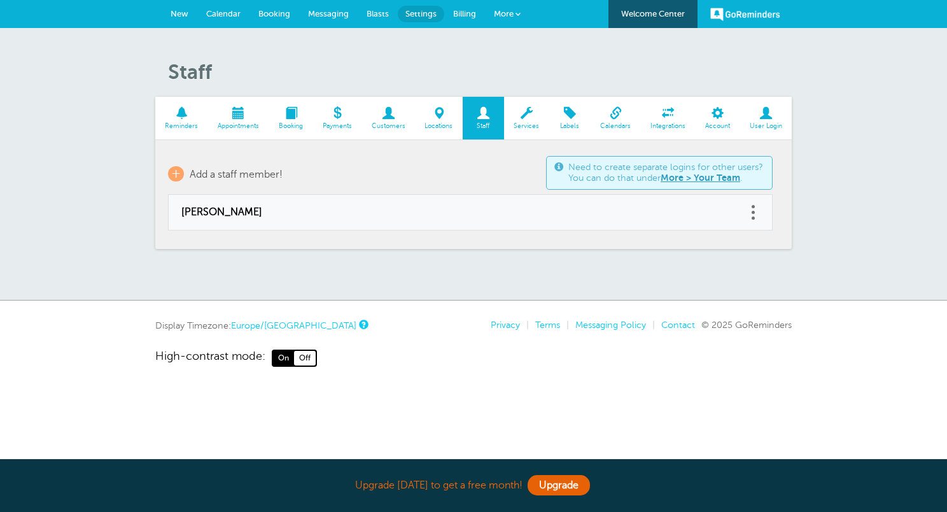
click at [219, 213] on span "spike evans" at bounding box center [457, 212] width 553 height 12
type input "spike evans"
type input "spike@pegasuscaravanvaleting.co.uk"
type input "07999 331211"
checkbox input "false"
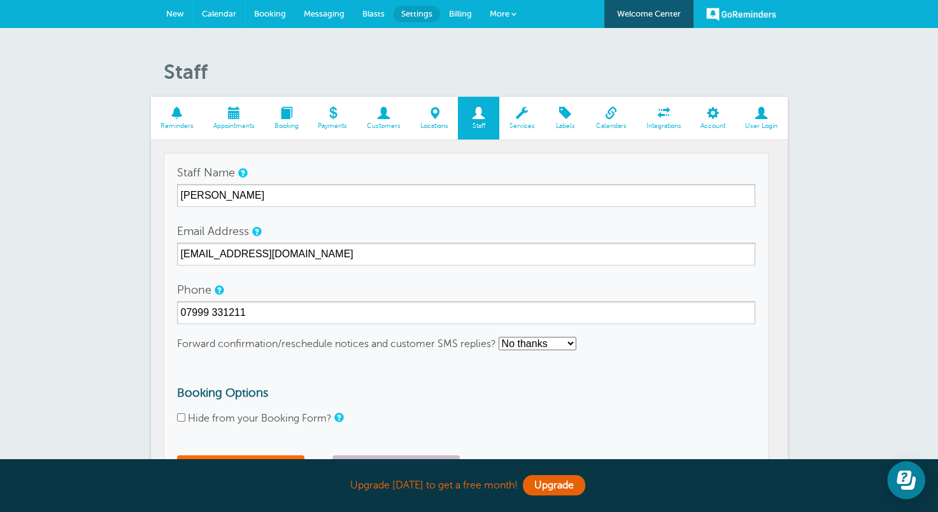
drag, startPoint x: 220, startPoint y: 15, endPoint x: 532, endPoint y: 50, distance: 314.5
click at [220, 15] on span "Calendar" at bounding box center [219, 14] width 34 height 10
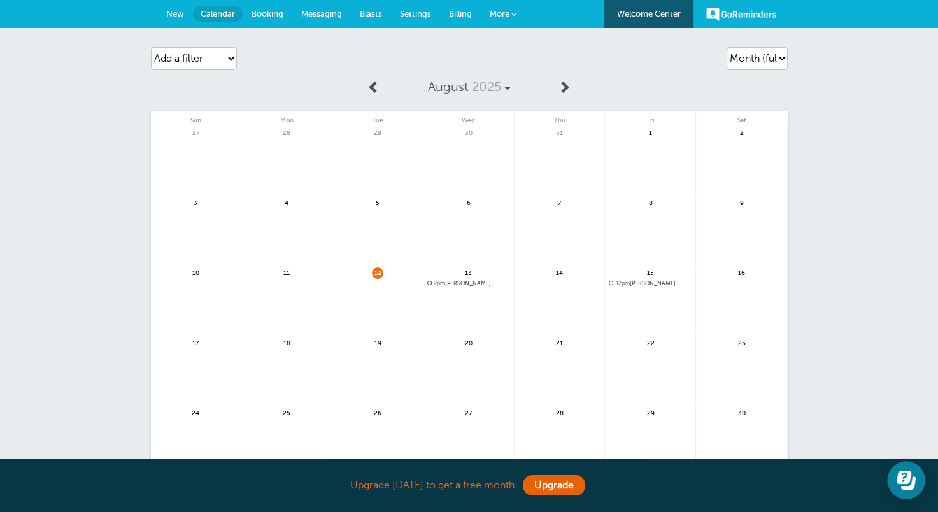
click at [452, 283] on span "2pm spike evans" at bounding box center [468, 283] width 83 height 7
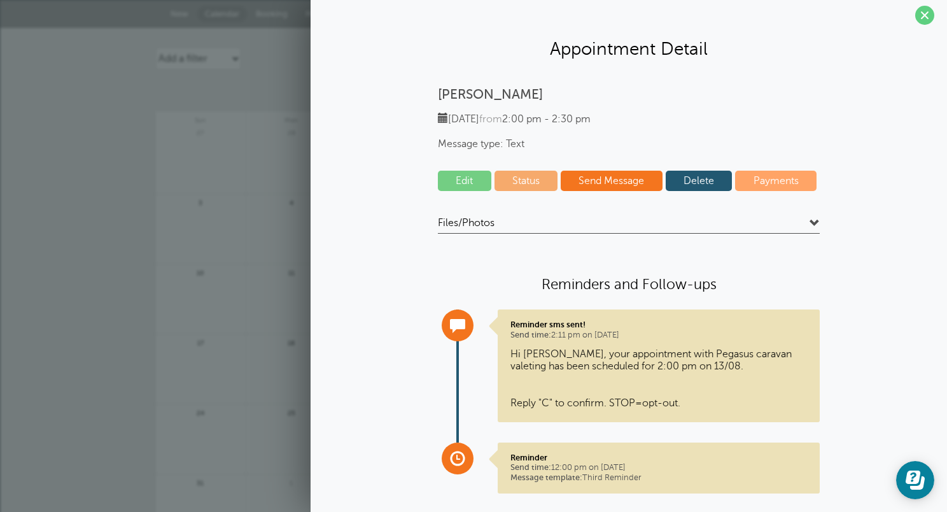
scroll to position [8, 0]
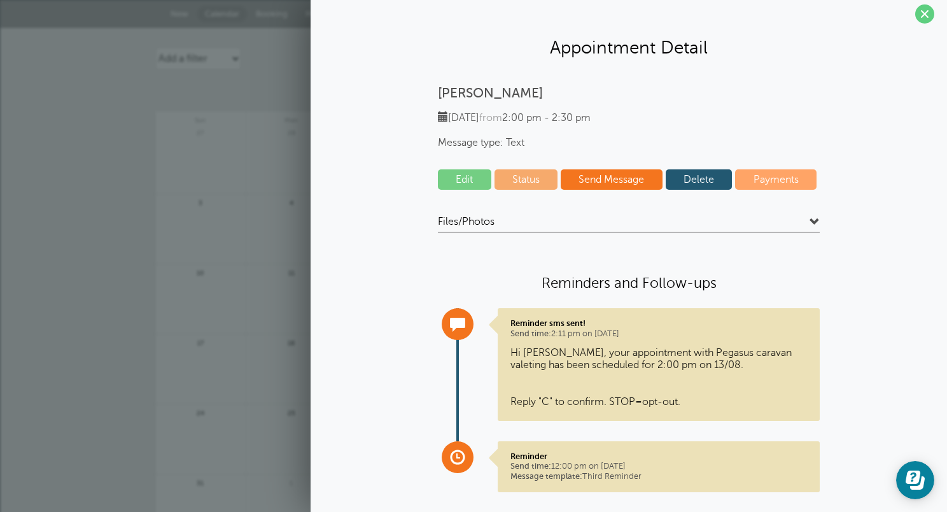
click at [462, 179] on link "Edit" at bounding box center [464, 179] width 53 height 20
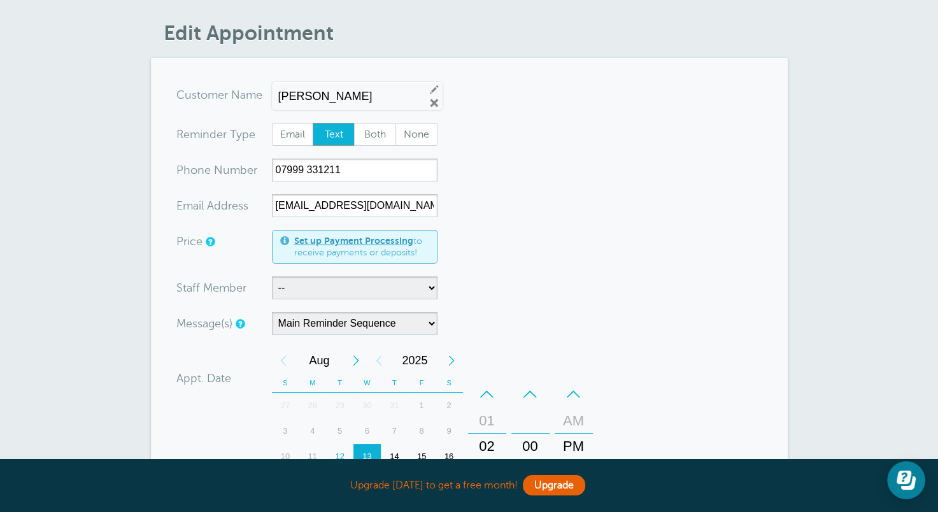
scroll to position [41, 0]
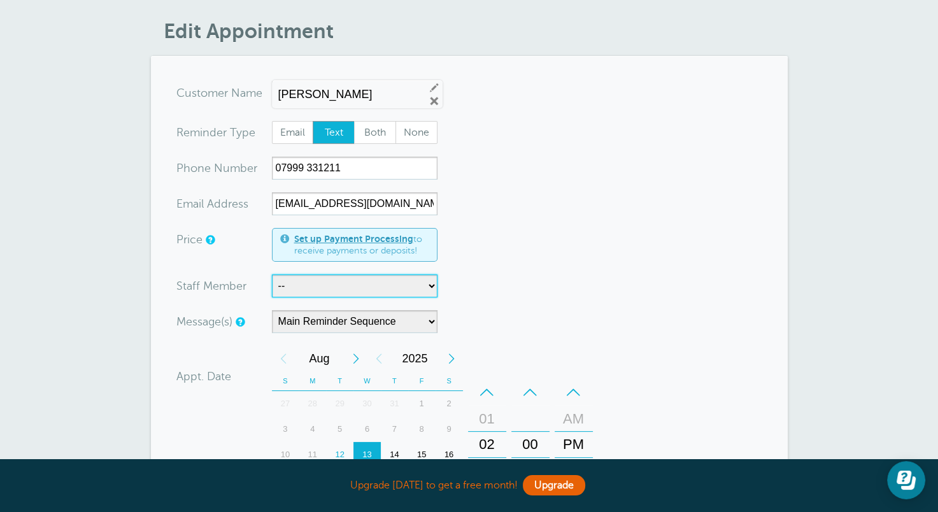
click at [430, 285] on select "-- spike evans" at bounding box center [355, 285] width 166 height 23
select select "21392"
click at [272, 274] on select "-- spike evans" at bounding box center [355, 285] width 166 height 23
click at [512, 260] on form "You are creating a new customer. To use an existing customer select one from th…" at bounding box center [469, 396] width 586 height 631
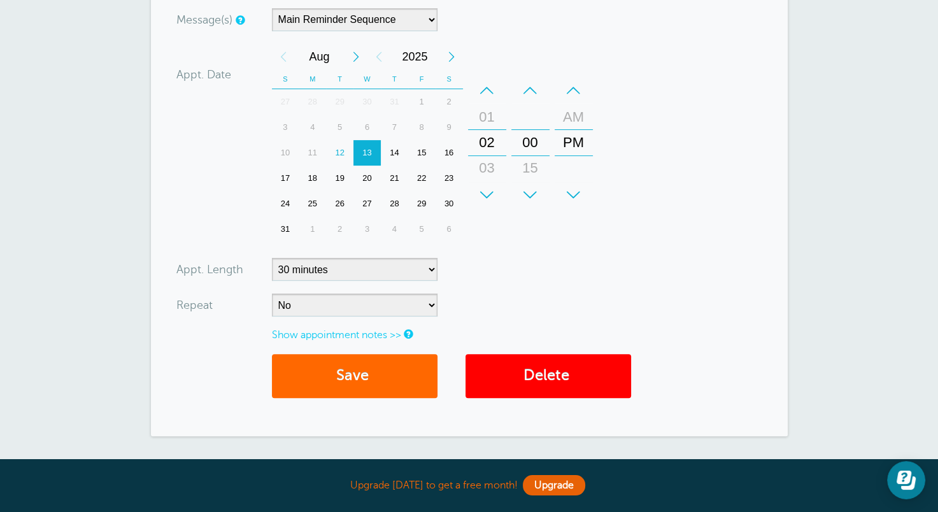
scroll to position [344, 0]
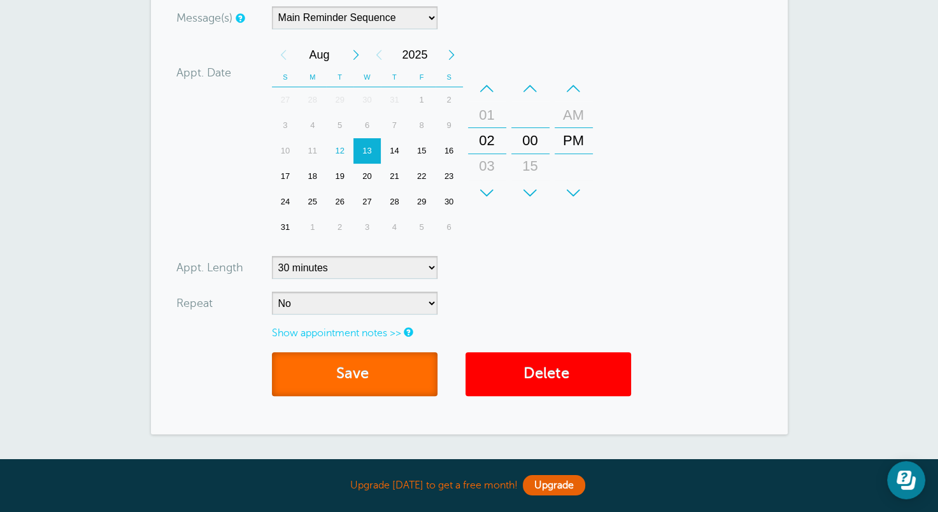
click at [354, 374] on button "Save" at bounding box center [355, 374] width 166 height 44
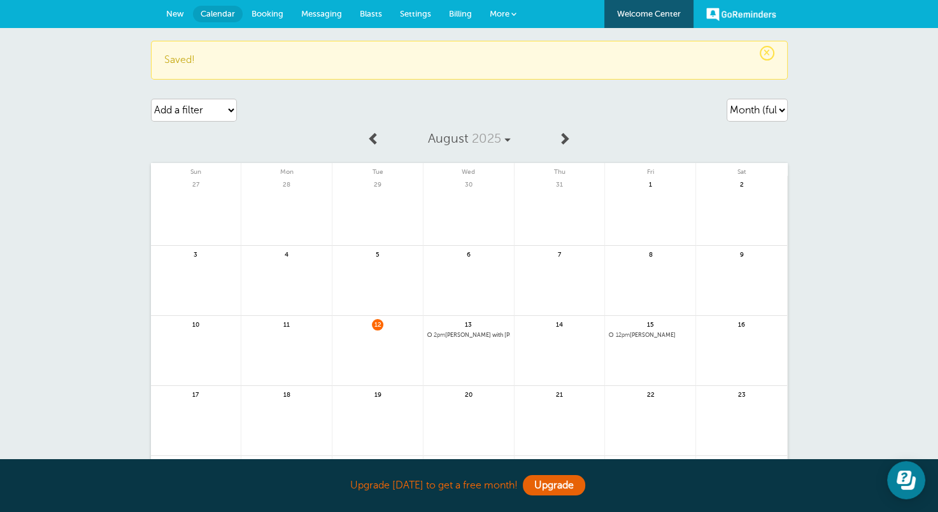
click at [176, 15] on span "New" at bounding box center [175, 14] width 18 height 10
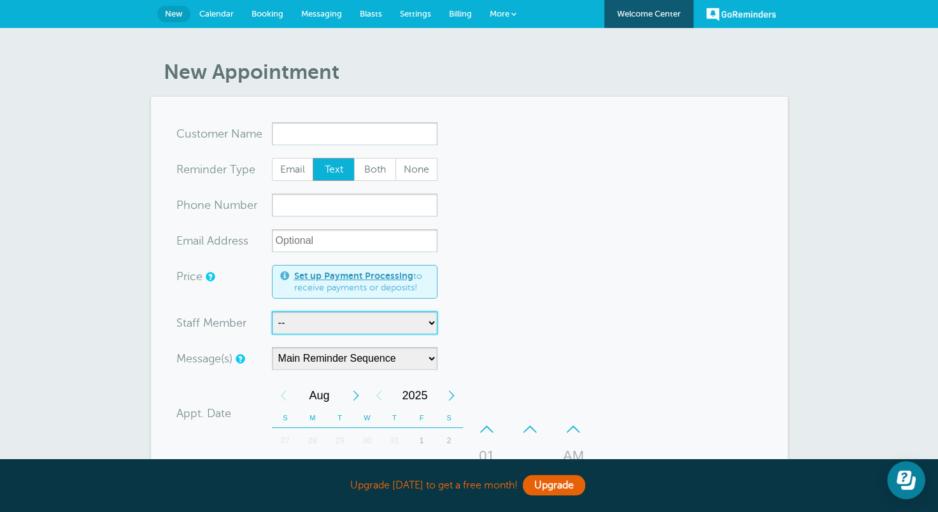
click at [350, 321] on select "-- [PERSON_NAME]" at bounding box center [355, 322] width 166 height 23
click at [477, 136] on form "You are creating a new customer. To use an existing customer select one from th…" at bounding box center [469, 454] width 586 height 665
click at [265, 15] on span "Booking" at bounding box center [267, 14] width 32 height 10
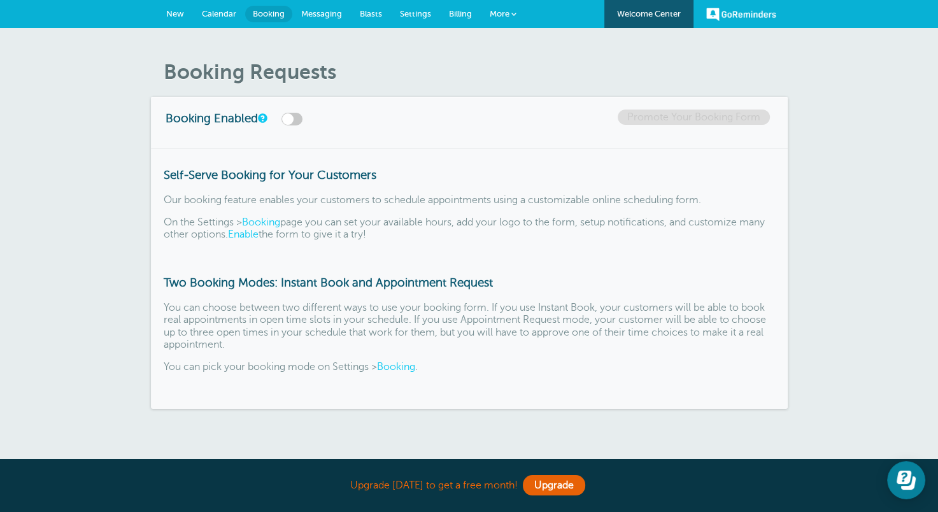
click at [323, 13] on span "Messaging" at bounding box center [321, 14] width 41 height 10
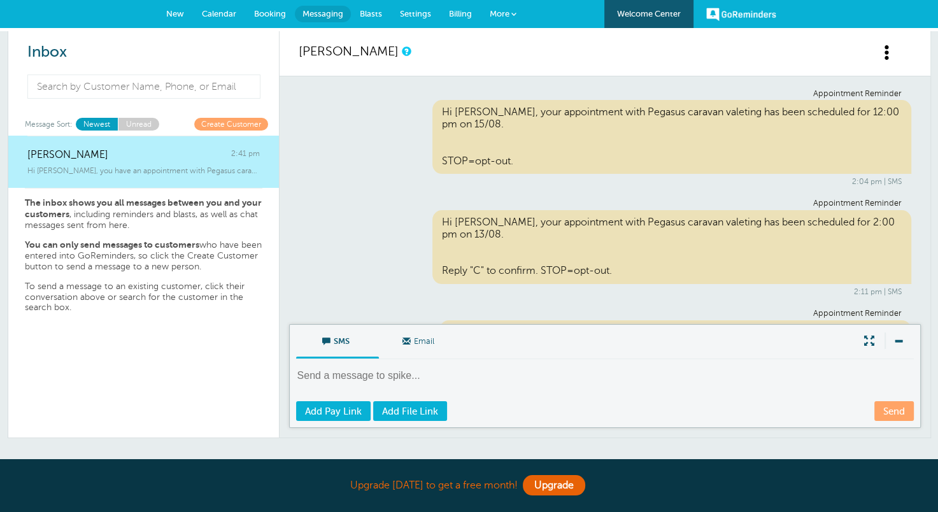
scroll to position [69, 0]
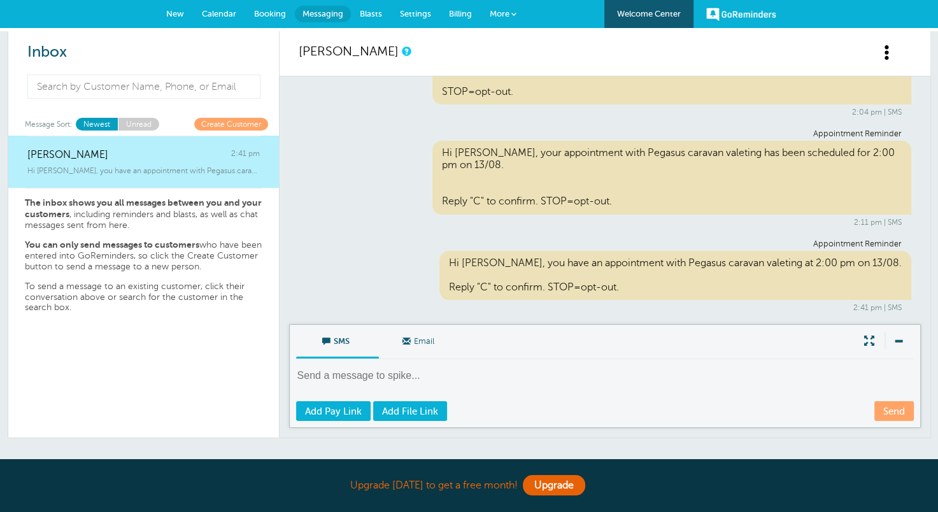
click at [370, 13] on span "Blasts" at bounding box center [371, 14] width 22 height 10
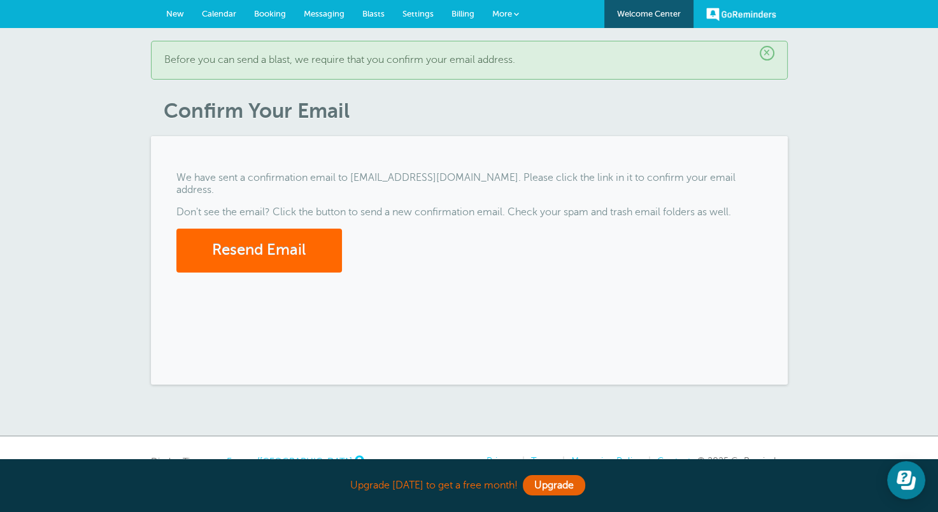
click at [414, 14] on span "Settings" at bounding box center [417, 14] width 31 height 10
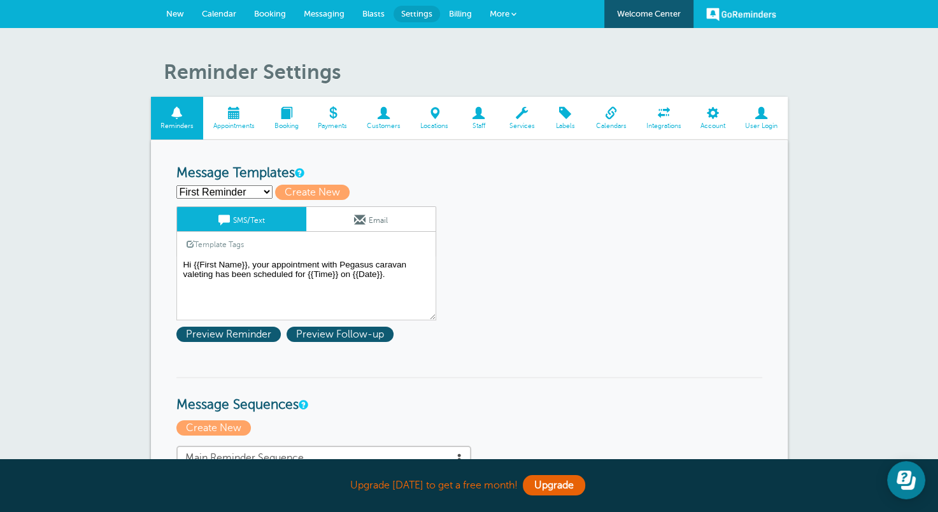
click at [266, 192] on select "First Reminder Second Reminder Third Reminder Create new..." at bounding box center [224, 191] width 96 height 13
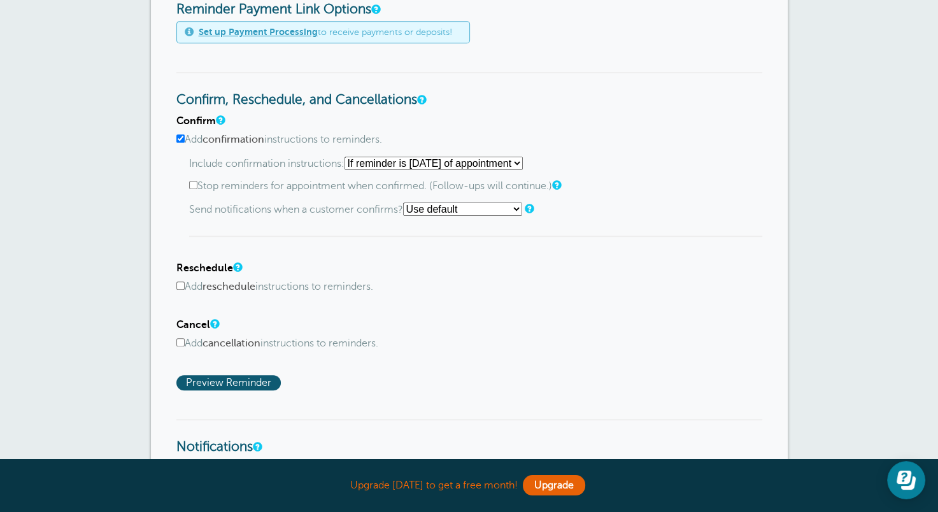
scroll to position [581, 0]
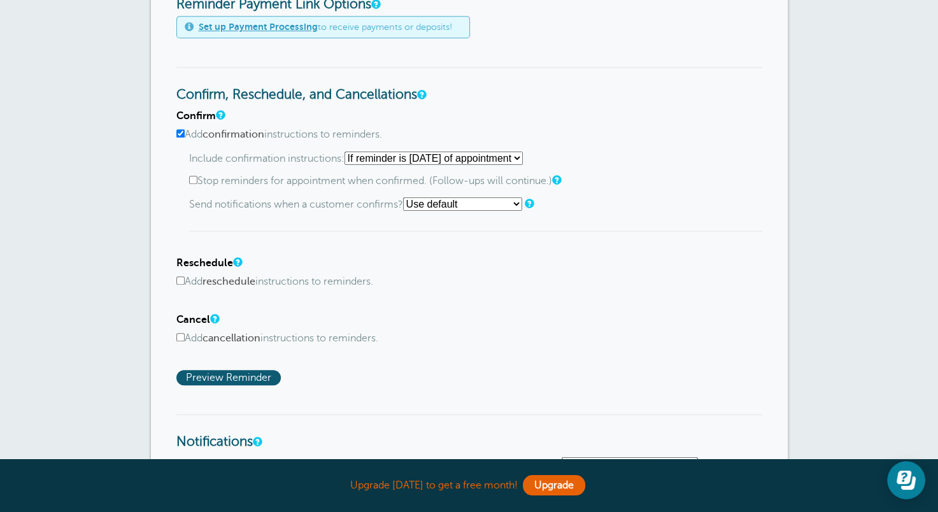
click at [179, 334] on input "Add cancellation instructions to reminders." at bounding box center [180, 337] width 8 height 8
checkbox input "true"
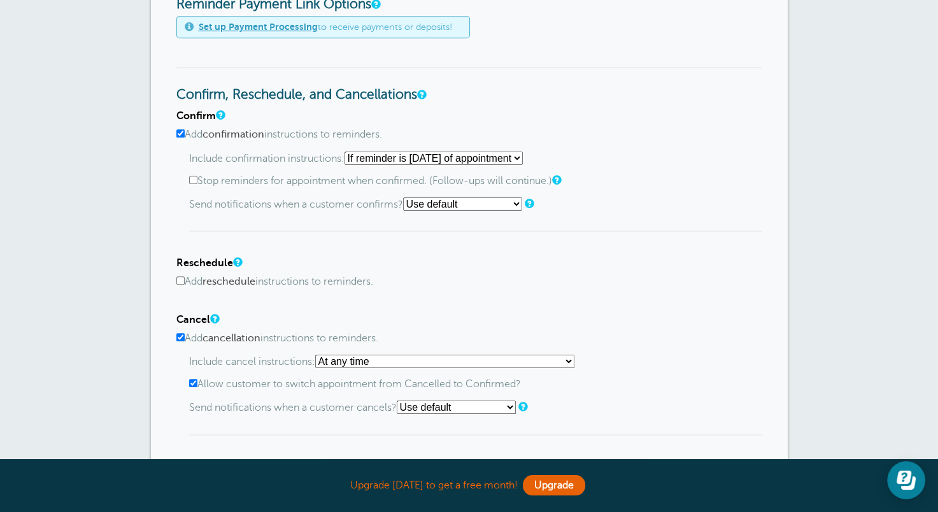
click at [514, 402] on select "Use default Text me Email me Don't send notifications" at bounding box center [456, 406] width 119 height 13
click at [627, 378] on label "Allow customer to switch appointment from Cancelled to Confirmed?" at bounding box center [475, 384] width 573 height 12
click at [197, 379] on input "Allow customer to switch appointment from Cancelled to Confirmed?" at bounding box center [193, 383] width 8 height 8
checkbox input "false"
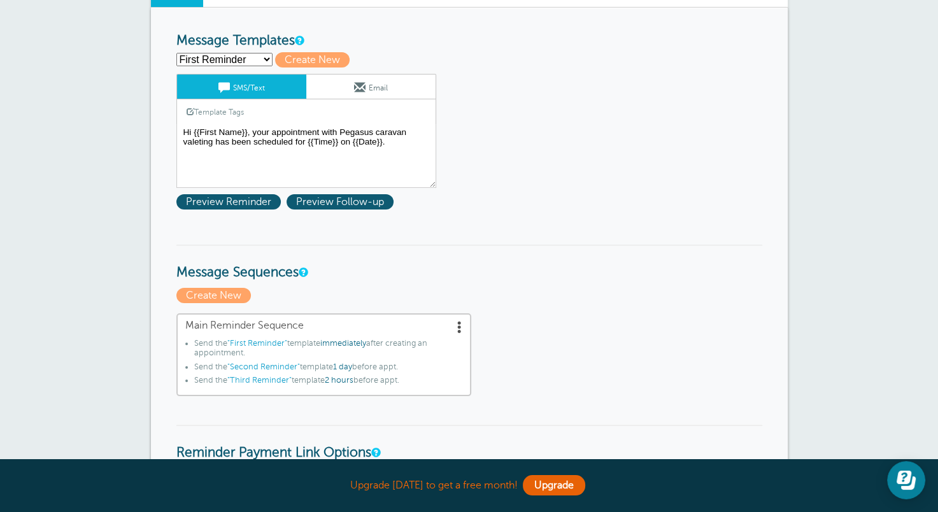
scroll to position [55, 0]
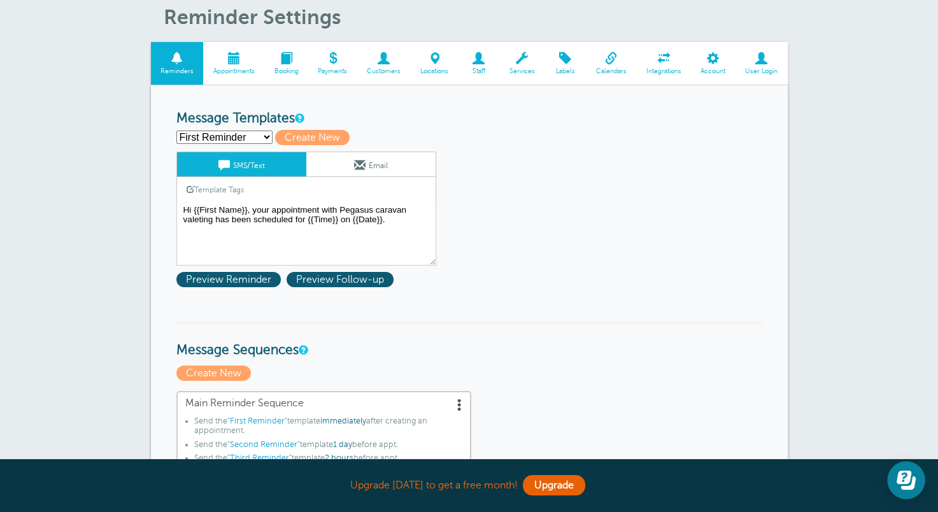
click at [266, 135] on select "First Reminder Second Reminder Third Reminder Create new..." at bounding box center [224, 137] width 96 height 13
select select "159105"
click at [176, 131] on select "First Reminder Second Reminder Third Reminder Create new..." at bounding box center [224, 137] width 96 height 13
type input "Second Reminder"
type textarea "Hi {{First Name}}, you have an appointment with Pegasus caravan valeting at {{T…"
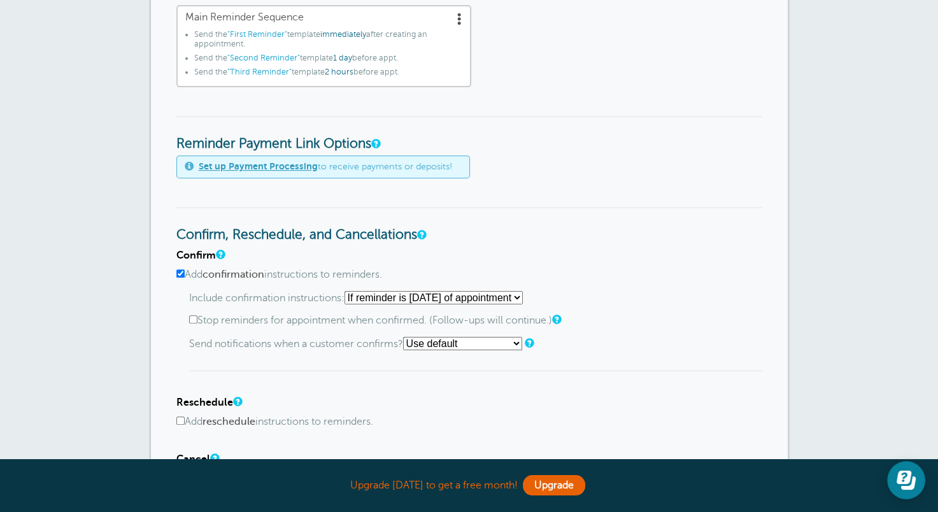
scroll to position [470, 0]
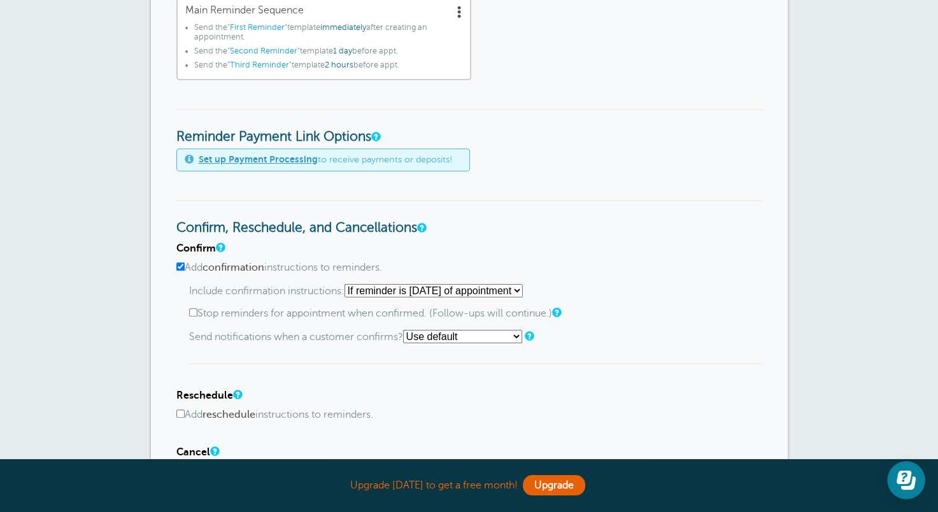
click at [243, 157] on link "Set up Payment Processing" at bounding box center [258, 159] width 119 height 10
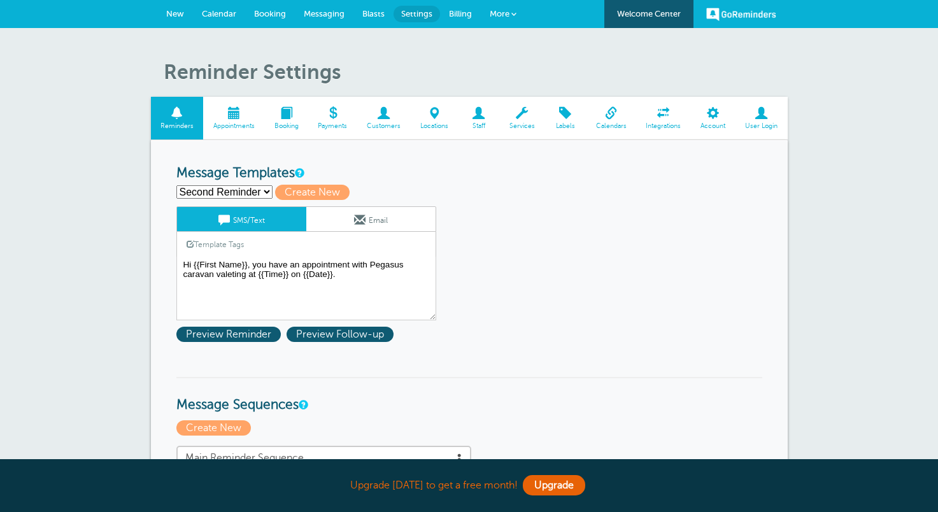
select select "159105"
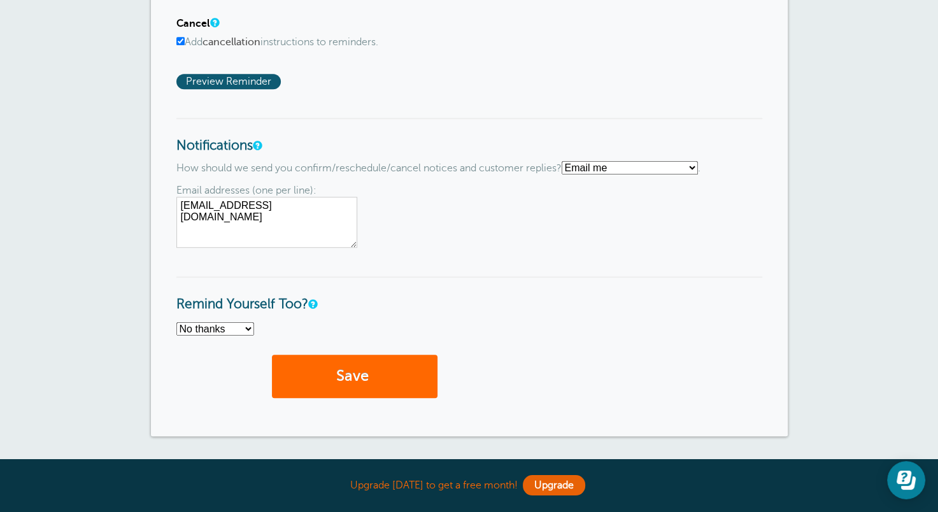
scroll to position [896, 0]
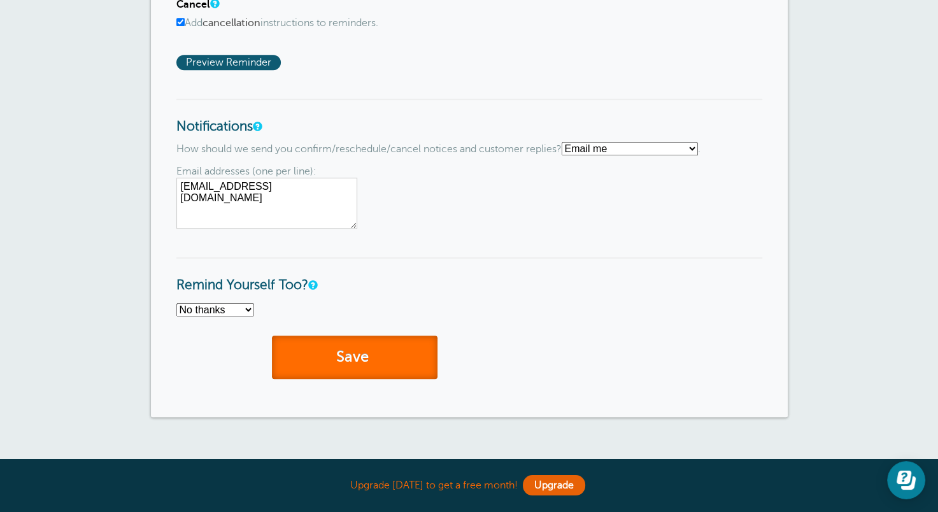
click at [367, 359] on button "Save" at bounding box center [355, 358] width 166 height 44
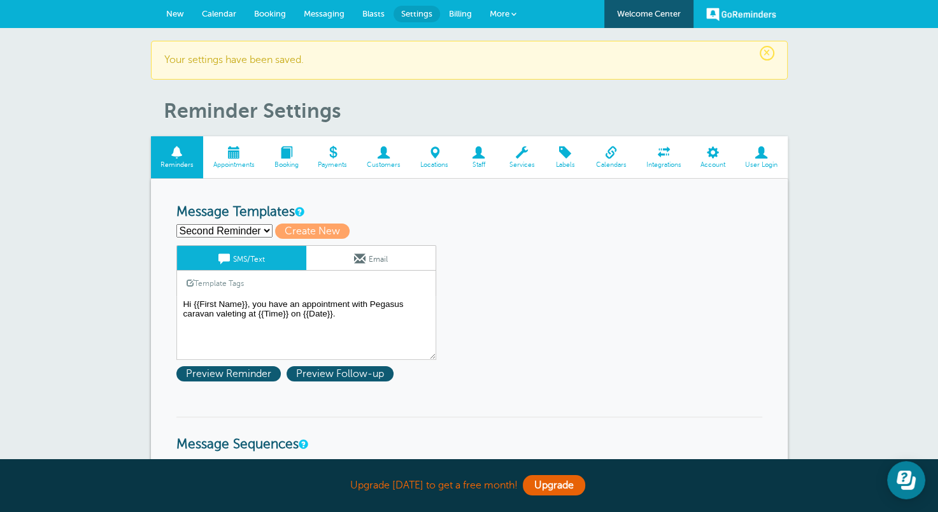
click at [237, 163] on span "Appointments" at bounding box center [233, 165] width 48 height 8
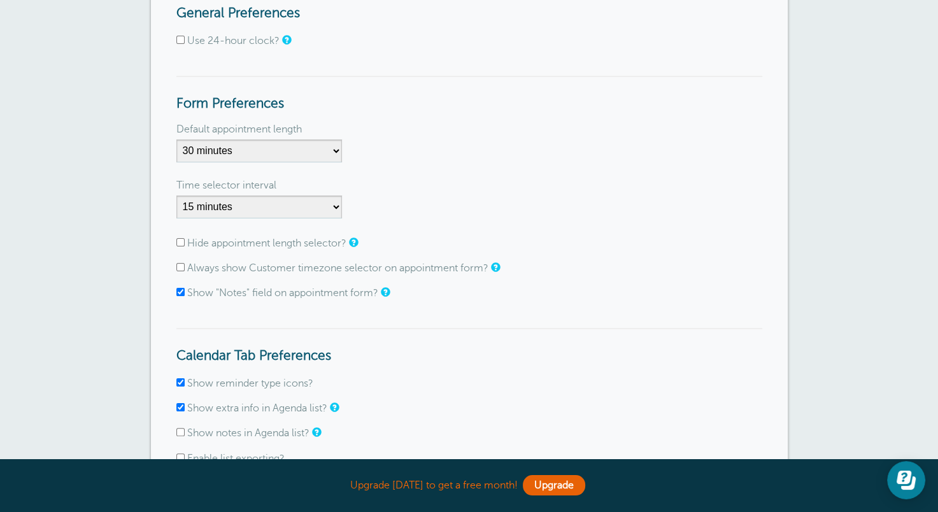
scroll to position [160, 0]
click at [181, 239] on input "Hide appointment length selector?" at bounding box center [180, 241] width 8 height 8
checkbox input "true"
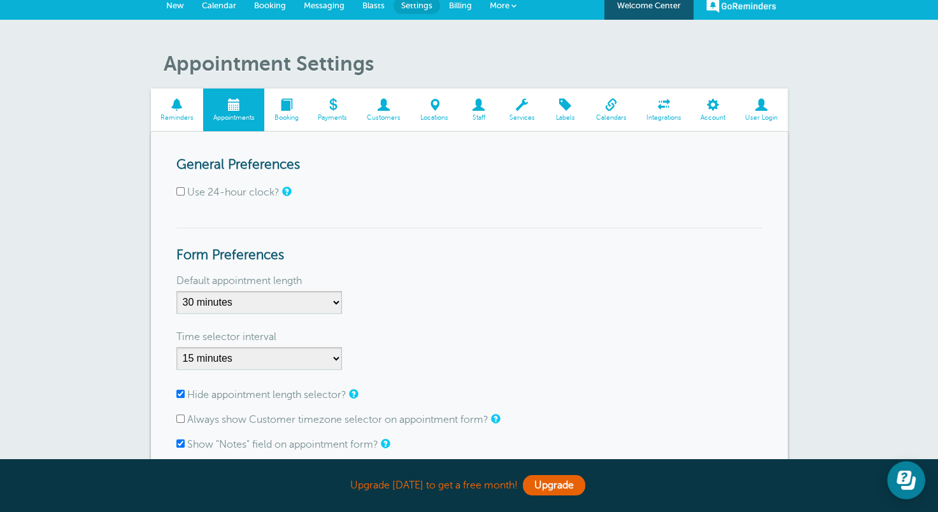
scroll to position [10, 0]
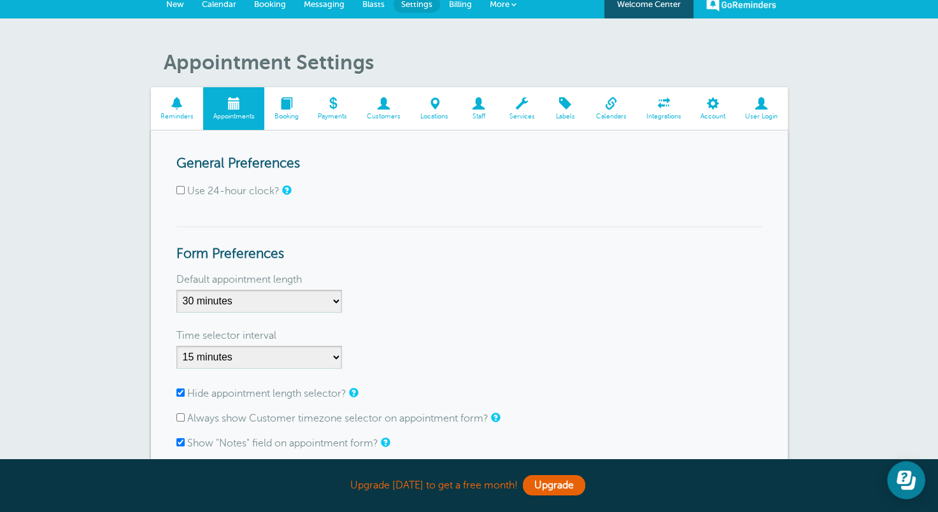
click at [180, 192] on input "Use 24-hour clock?" at bounding box center [180, 190] width 8 height 8
checkbox input "true"
click at [290, 113] on span "Booking" at bounding box center [286, 117] width 31 height 8
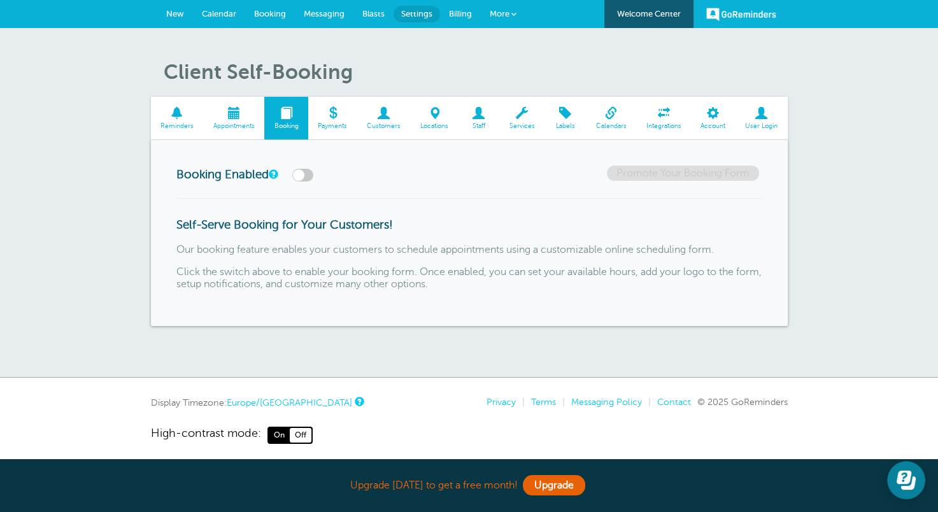
click at [459, 13] on span "Billing" at bounding box center [460, 14] width 23 height 10
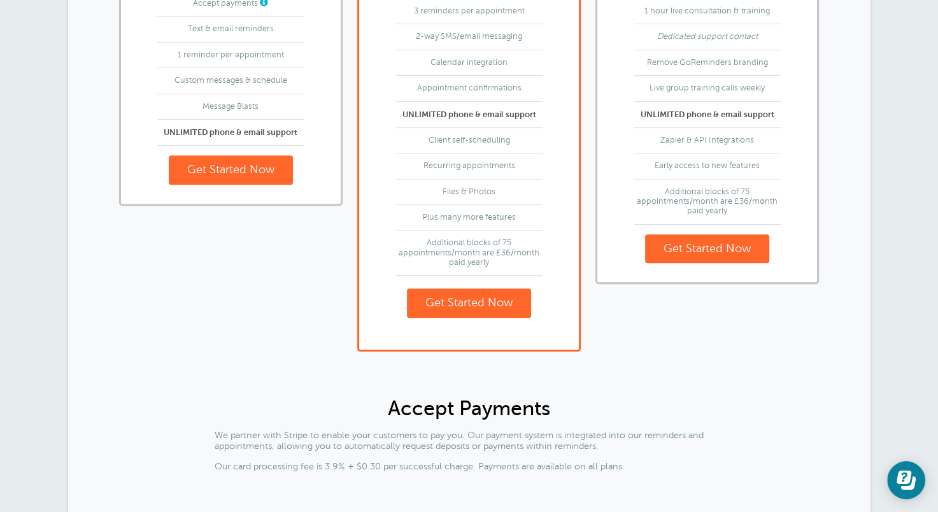
scroll to position [435, 0]
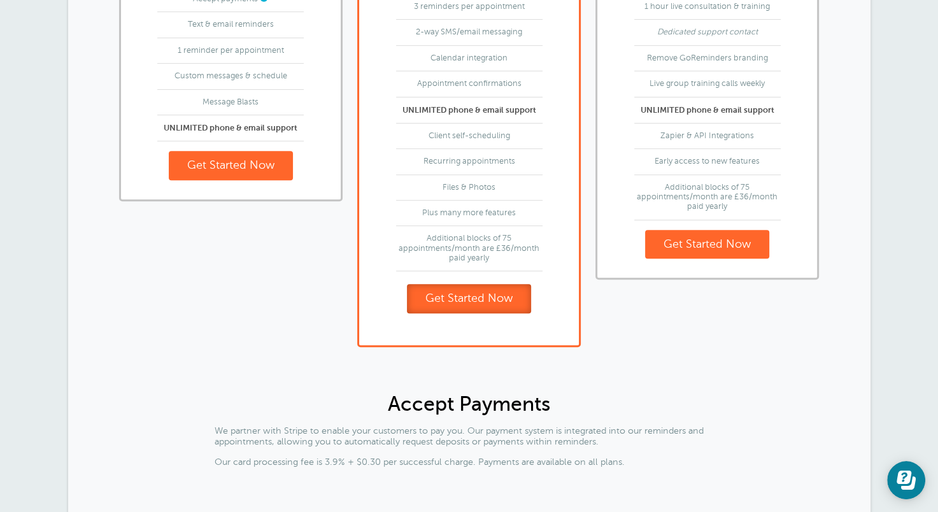
click at [480, 295] on link "Get Started Now" at bounding box center [469, 298] width 124 height 29
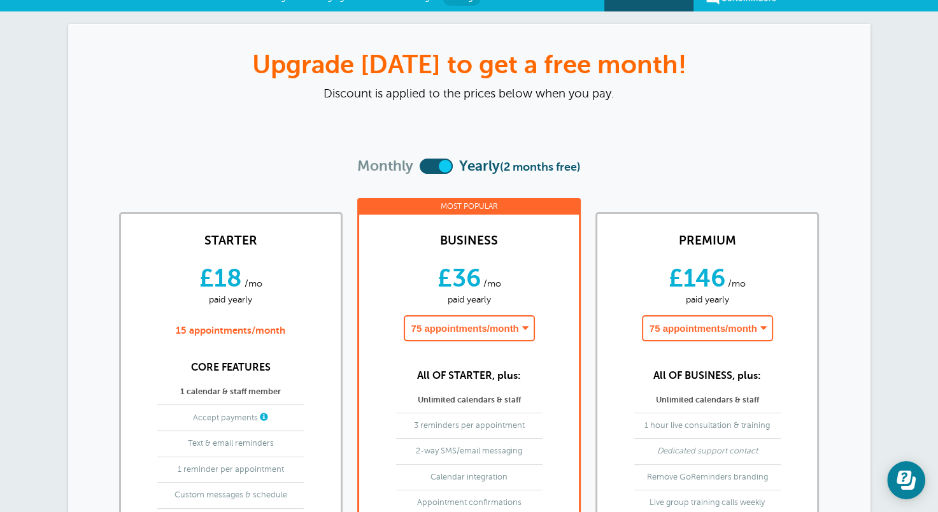
scroll to position [0, 0]
